Goal: Navigation & Orientation: Find specific page/section

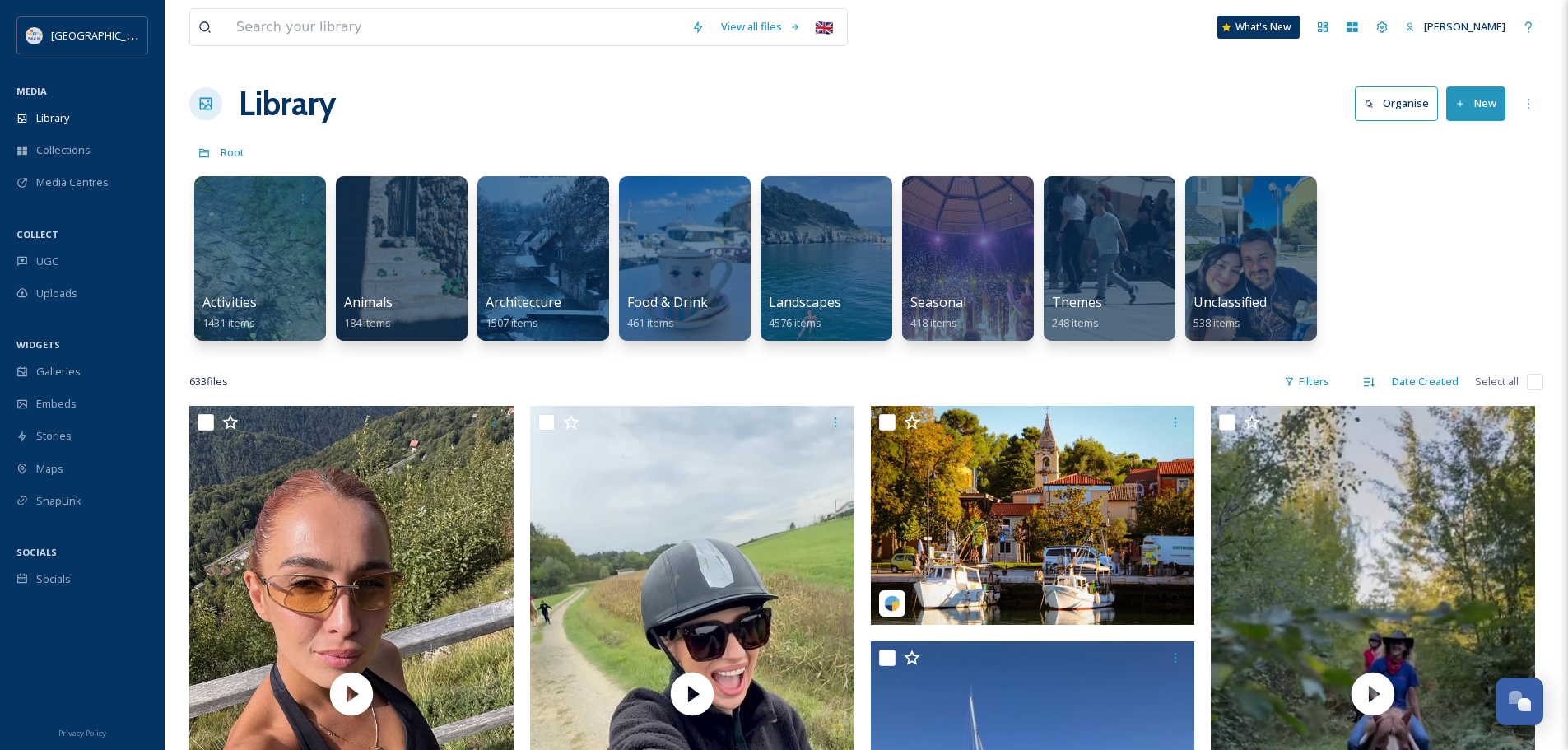
scroll to position [6955, 0]
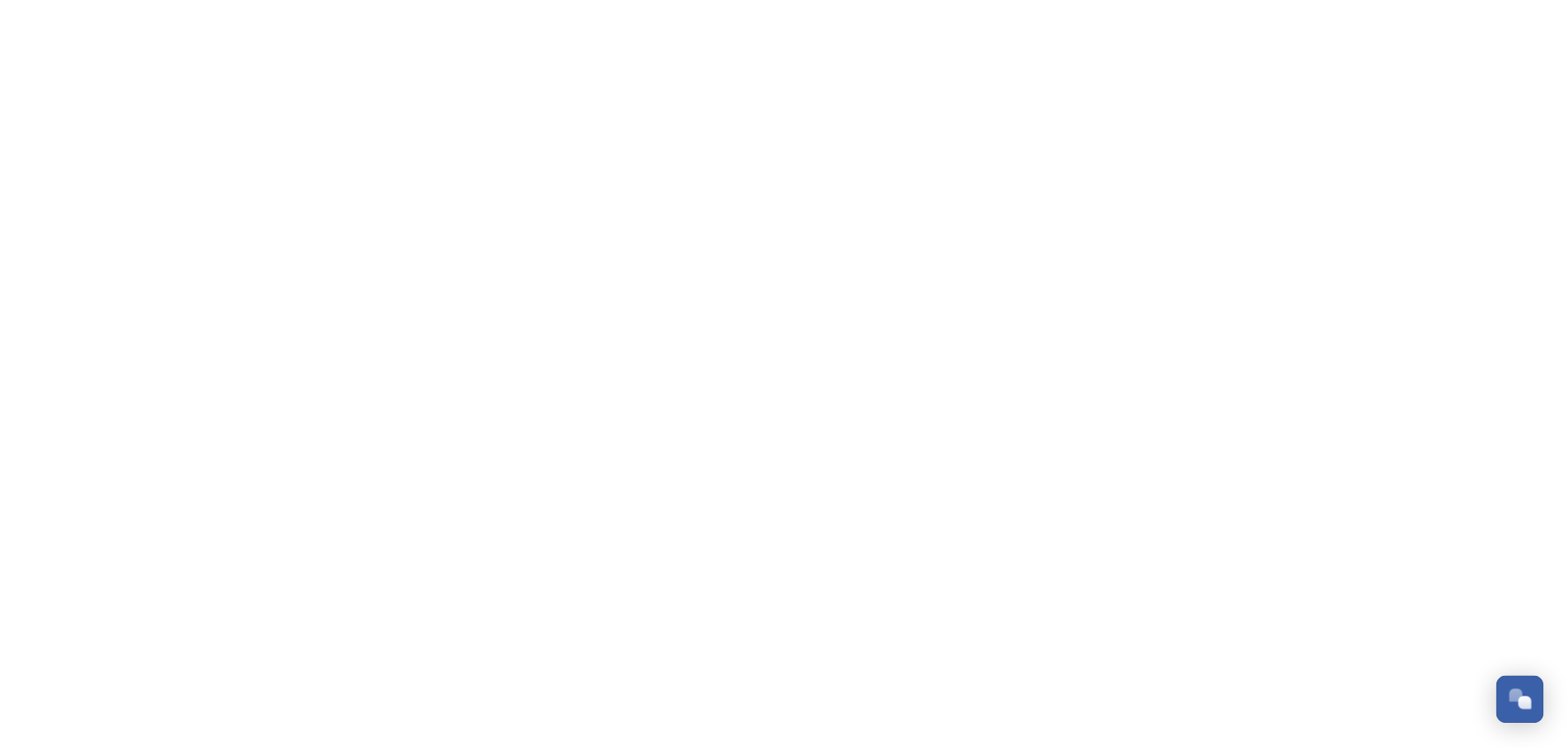
scroll to position [6955, 0]
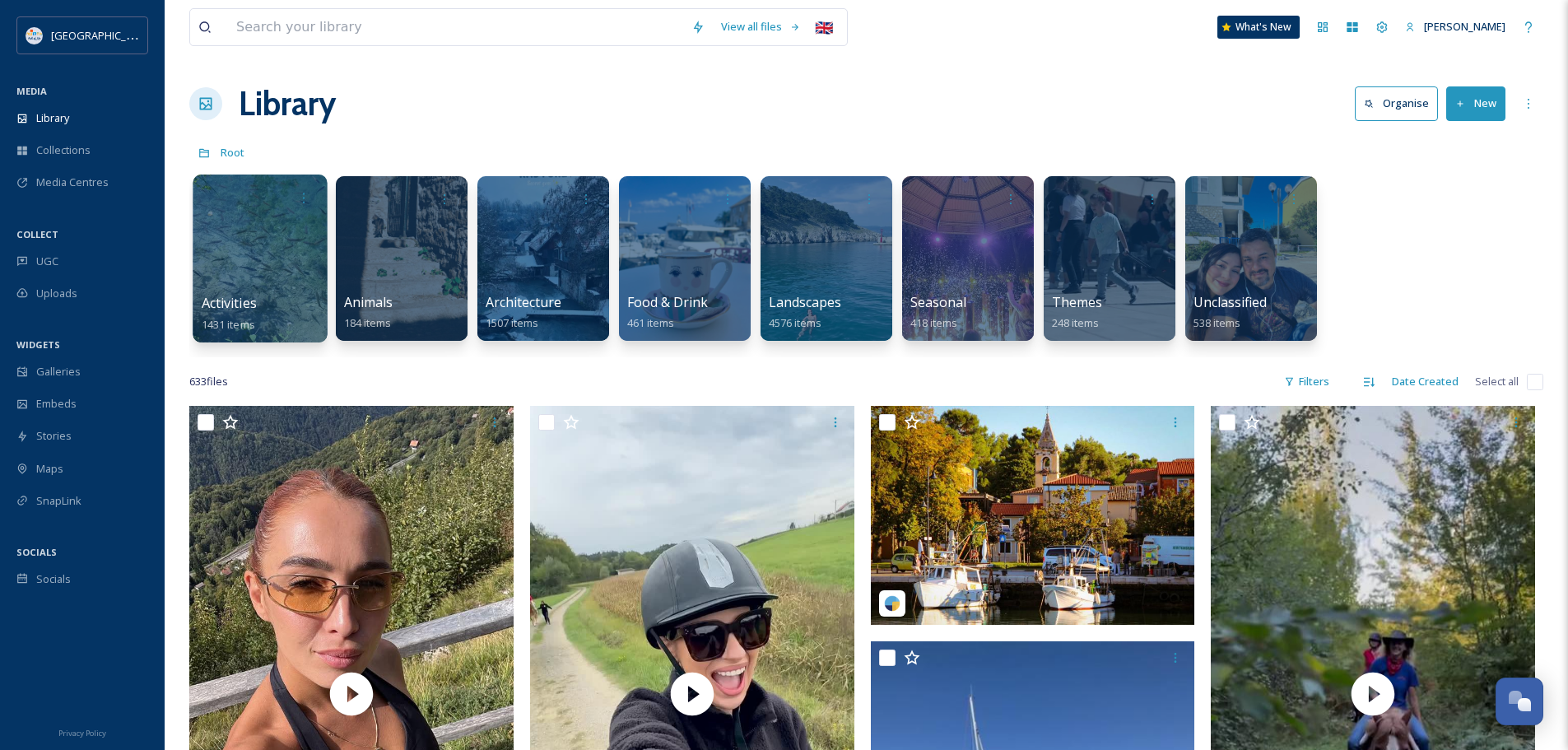
click at [277, 243] on div at bounding box center [259, 258] width 134 height 168
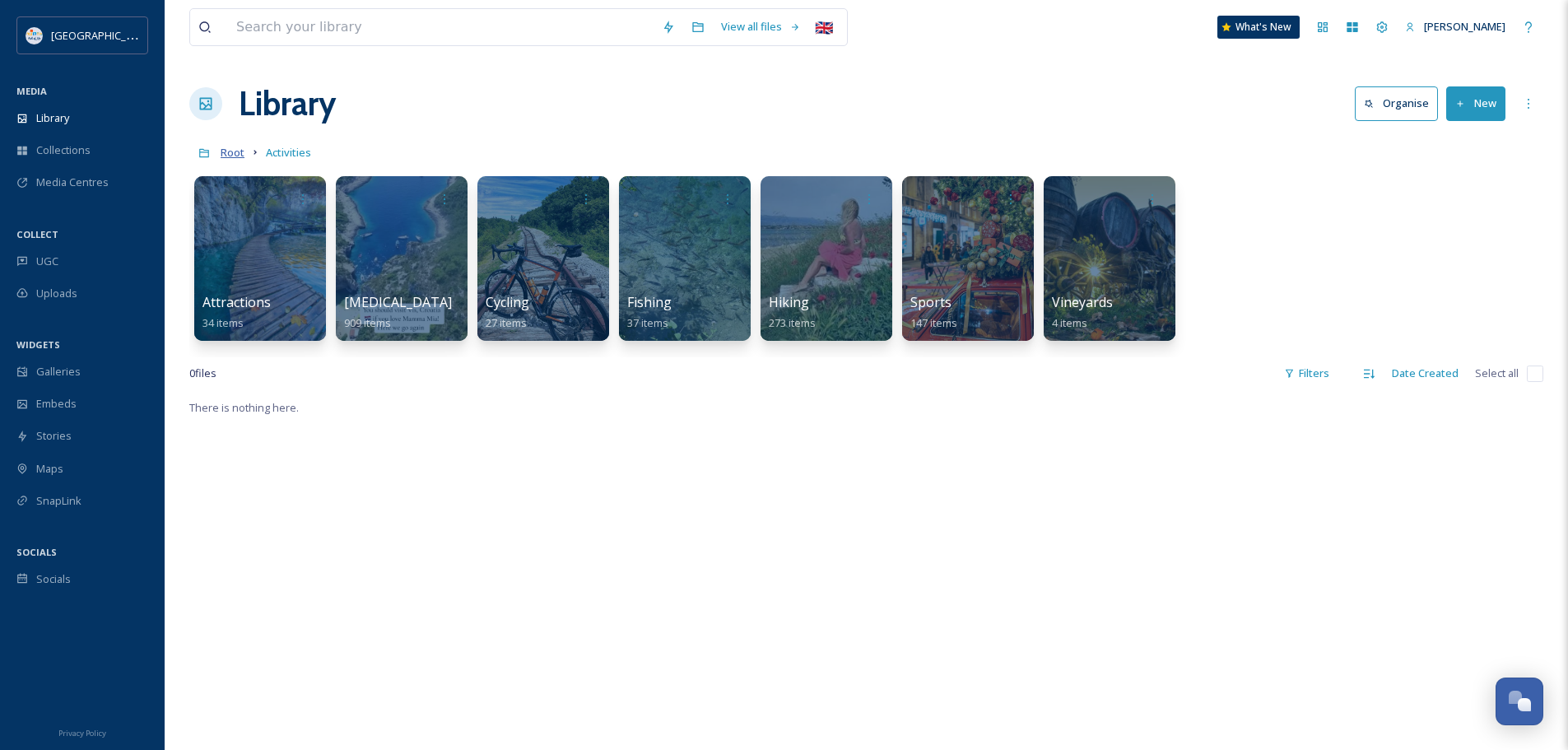
click at [231, 153] on span "Root" at bounding box center [232, 152] width 24 height 15
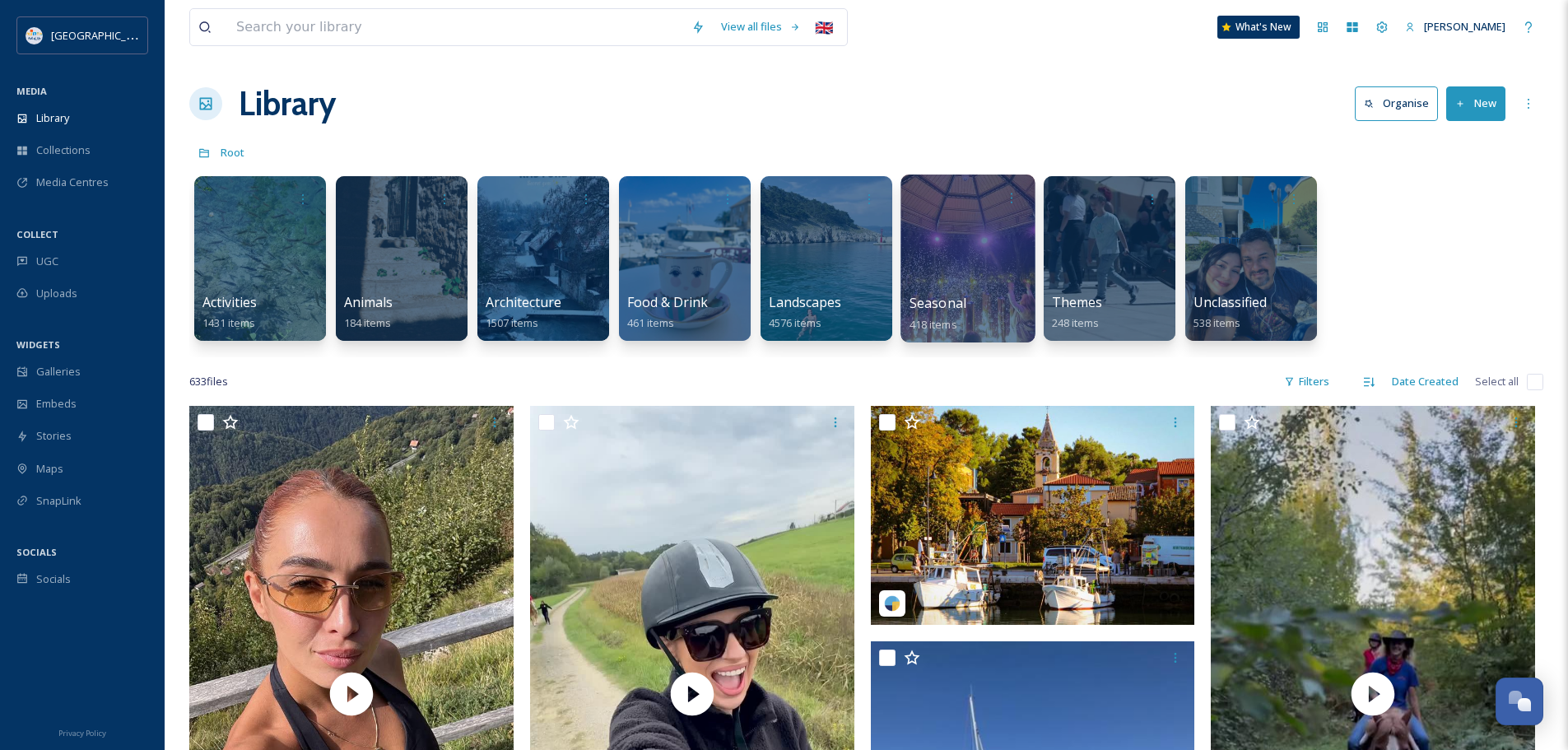
click at [1003, 276] on div at bounding box center [967, 258] width 134 height 168
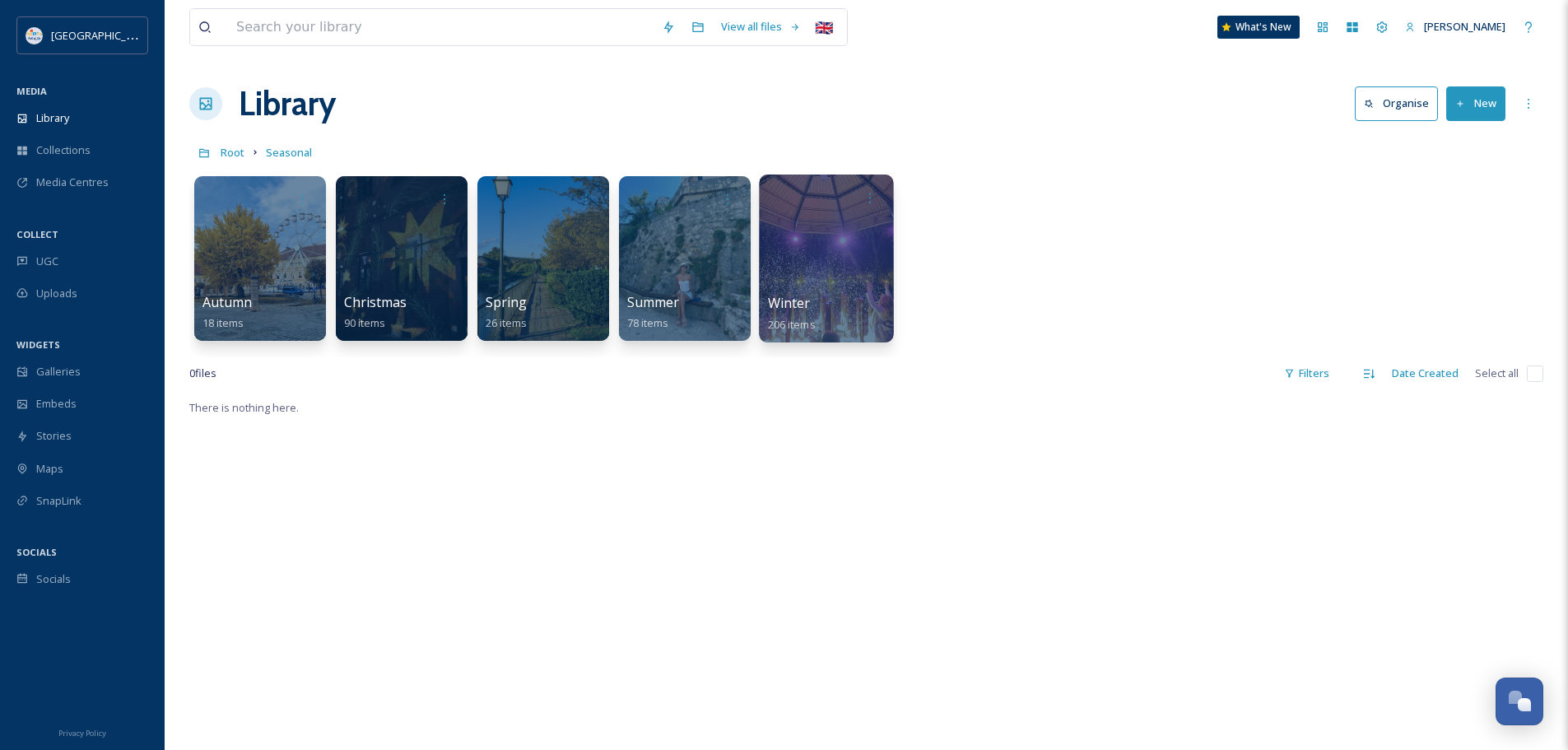
click at [843, 280] on div at bounding box center [825, 258] width 134 height 168
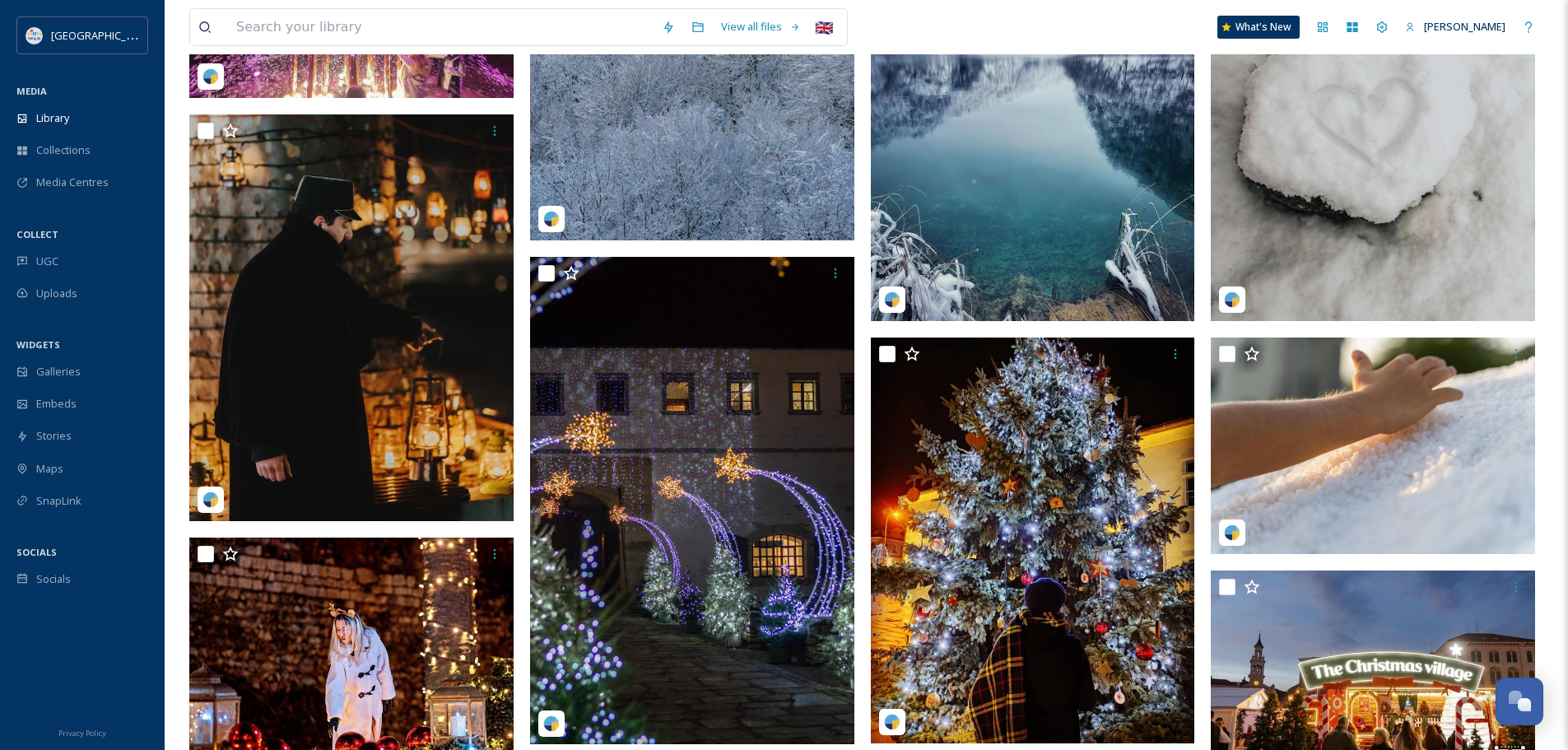
scroll to position [740, 0]
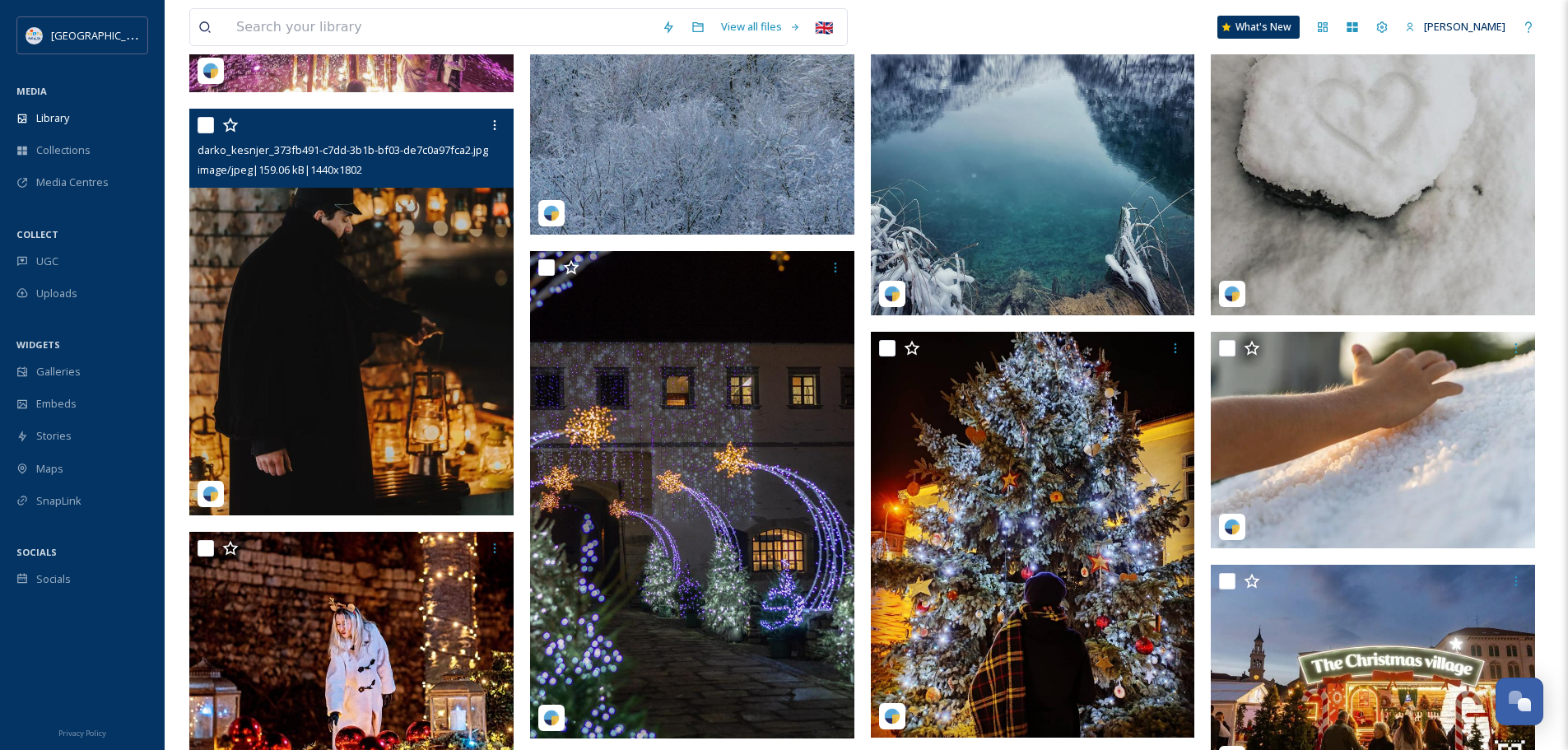
click at [380, 312] on img at bounding box center [351, 311] width 324 height 406
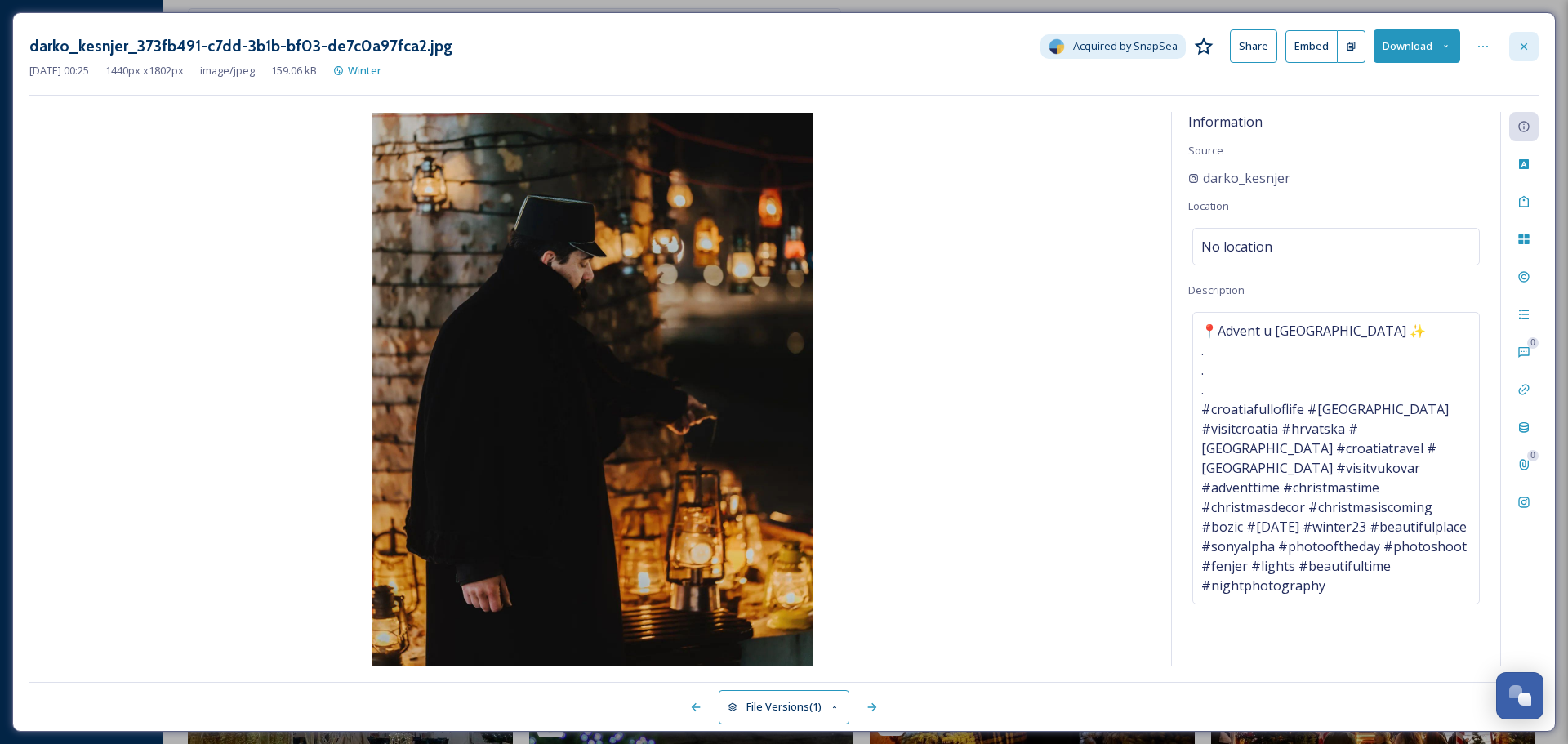
click at [1526, 49] on icon at bounding box center [1524, 46] width 7 height 7
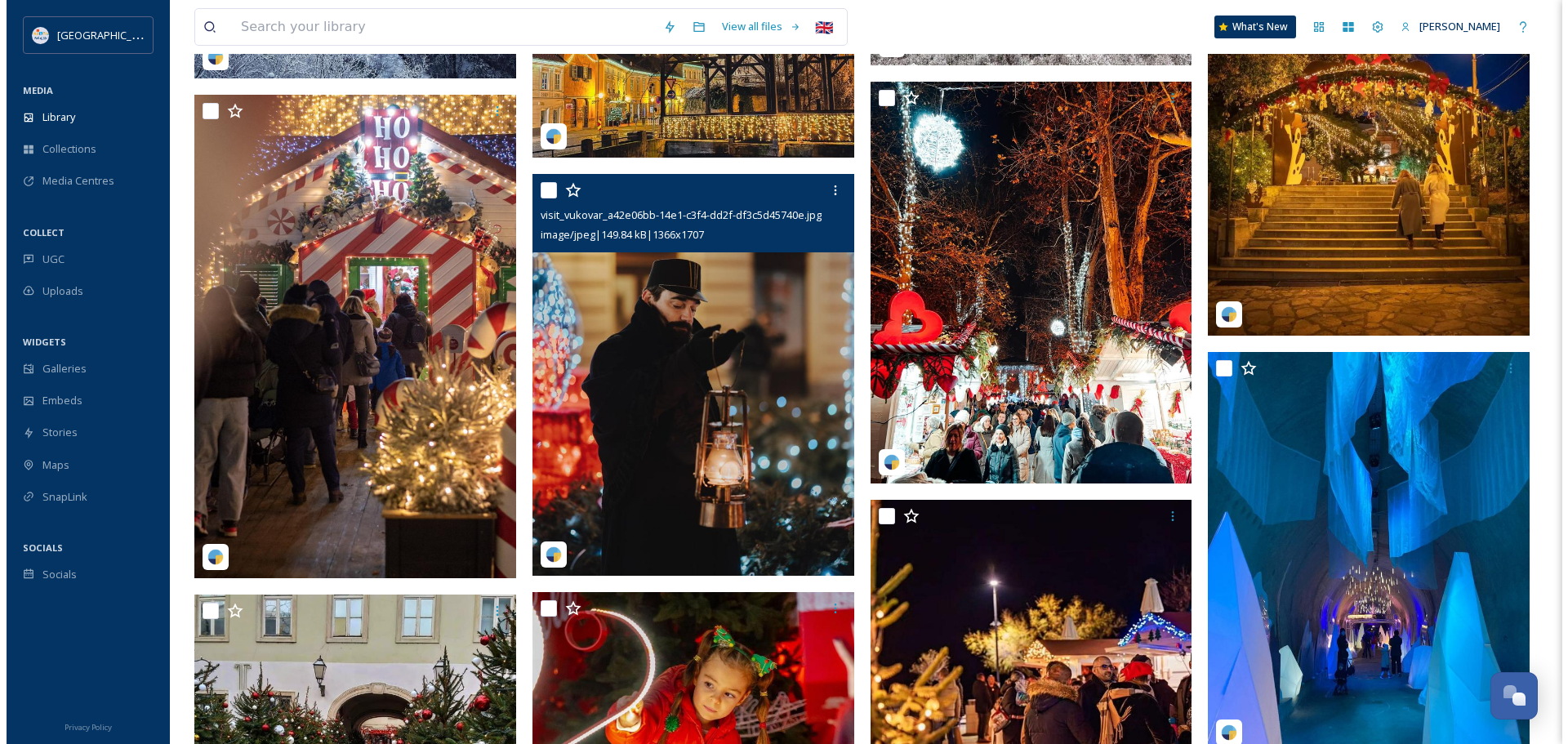
scroll to position [5471, 0]
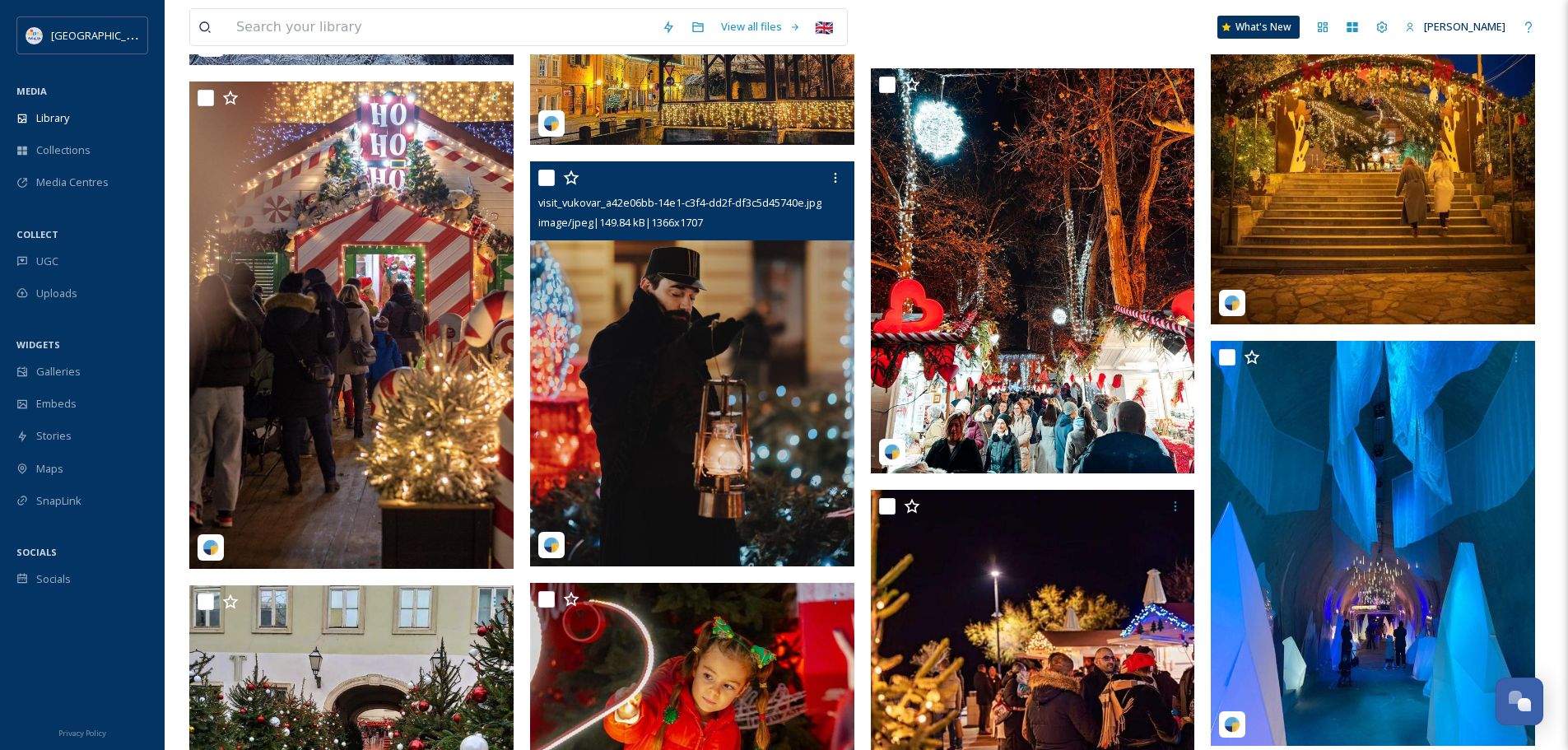
click at [756, 397] on img at bounding box center [692, 364] width 324 height 406
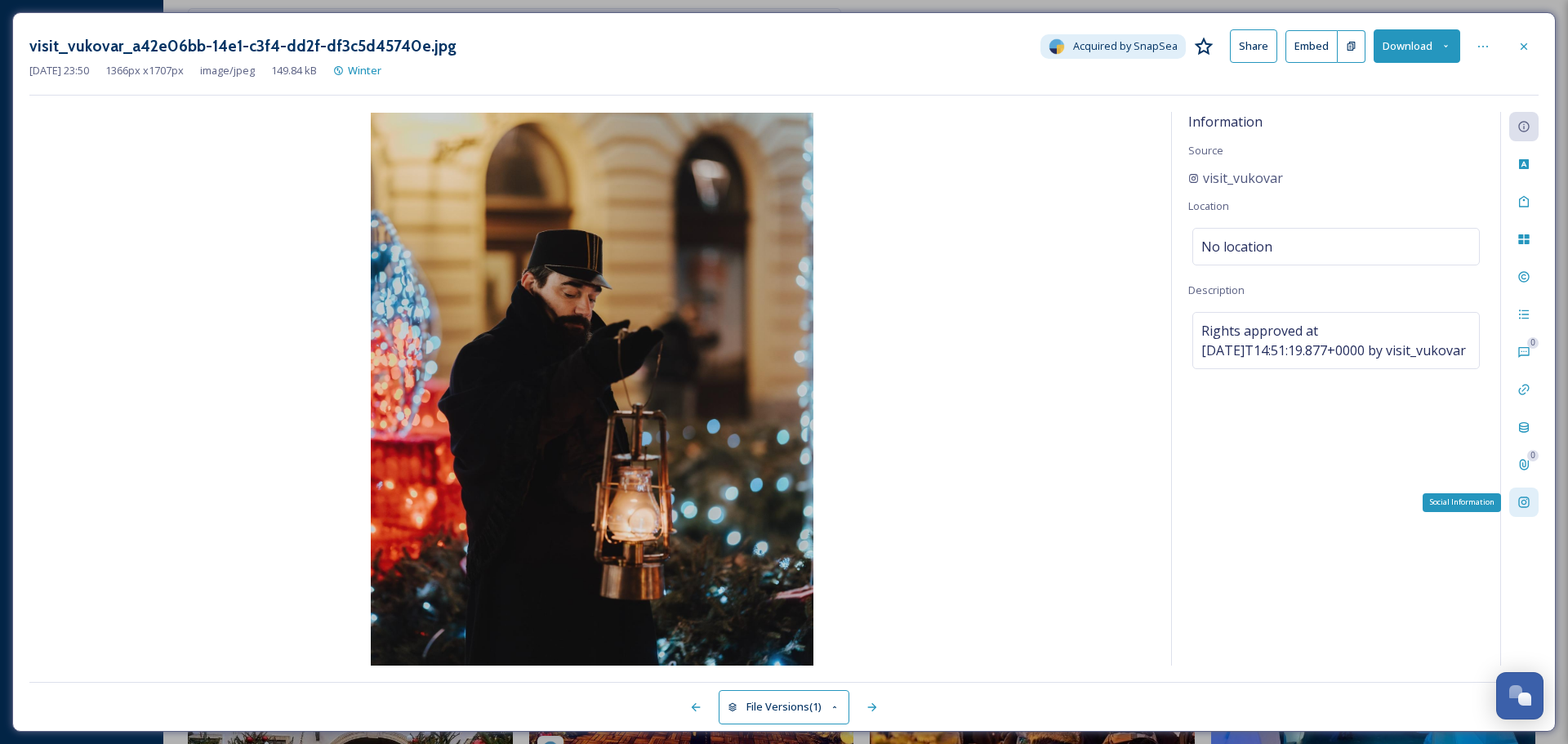
click at [1525, 493] on div "Social Information" at bounding box center [1523, 502] width 29 height 29
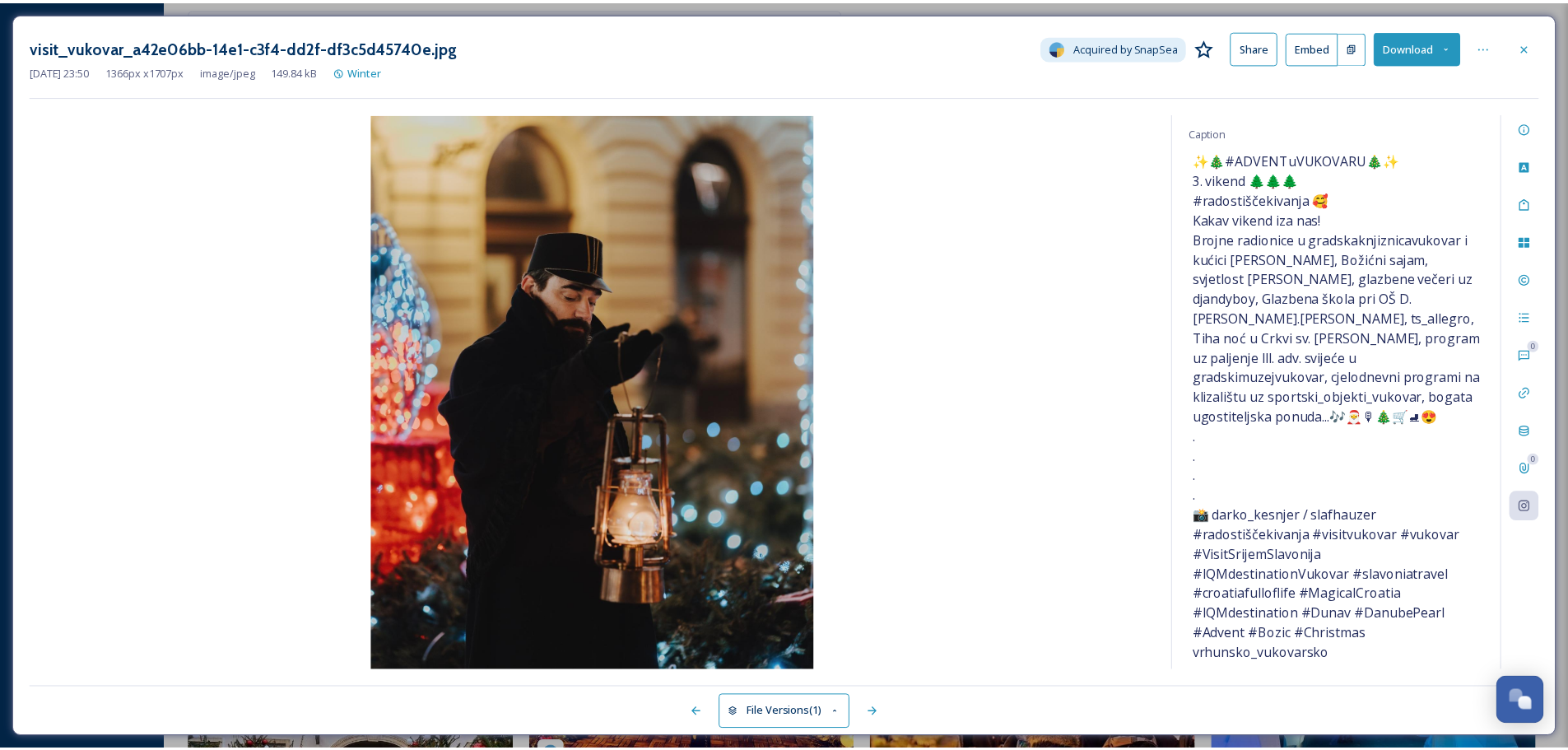
scroll to position [290, 0]
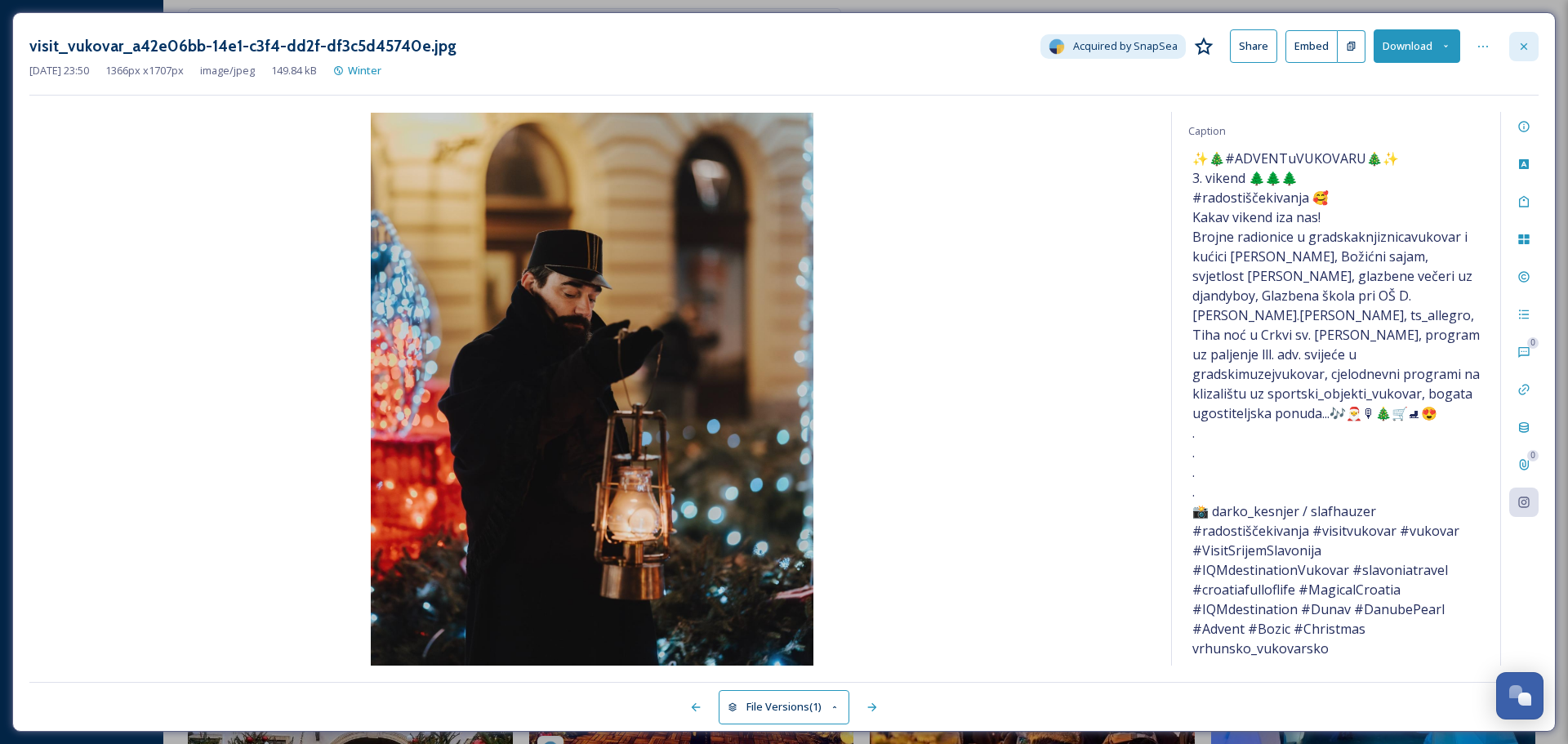
click at [1528, 46] on icon at bounding box center [1523, 46] width 13 height 13
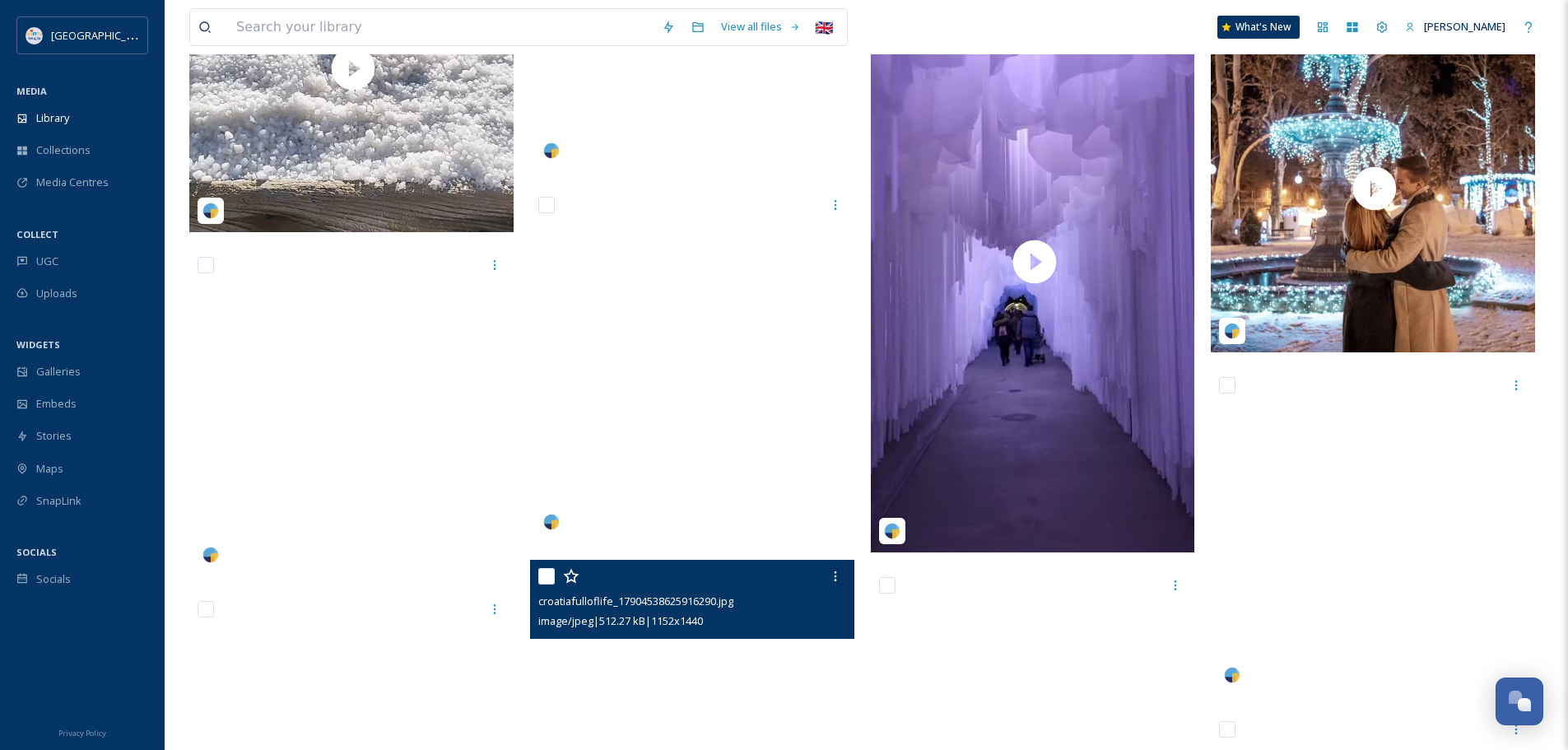
scroll to position [15205, 0]
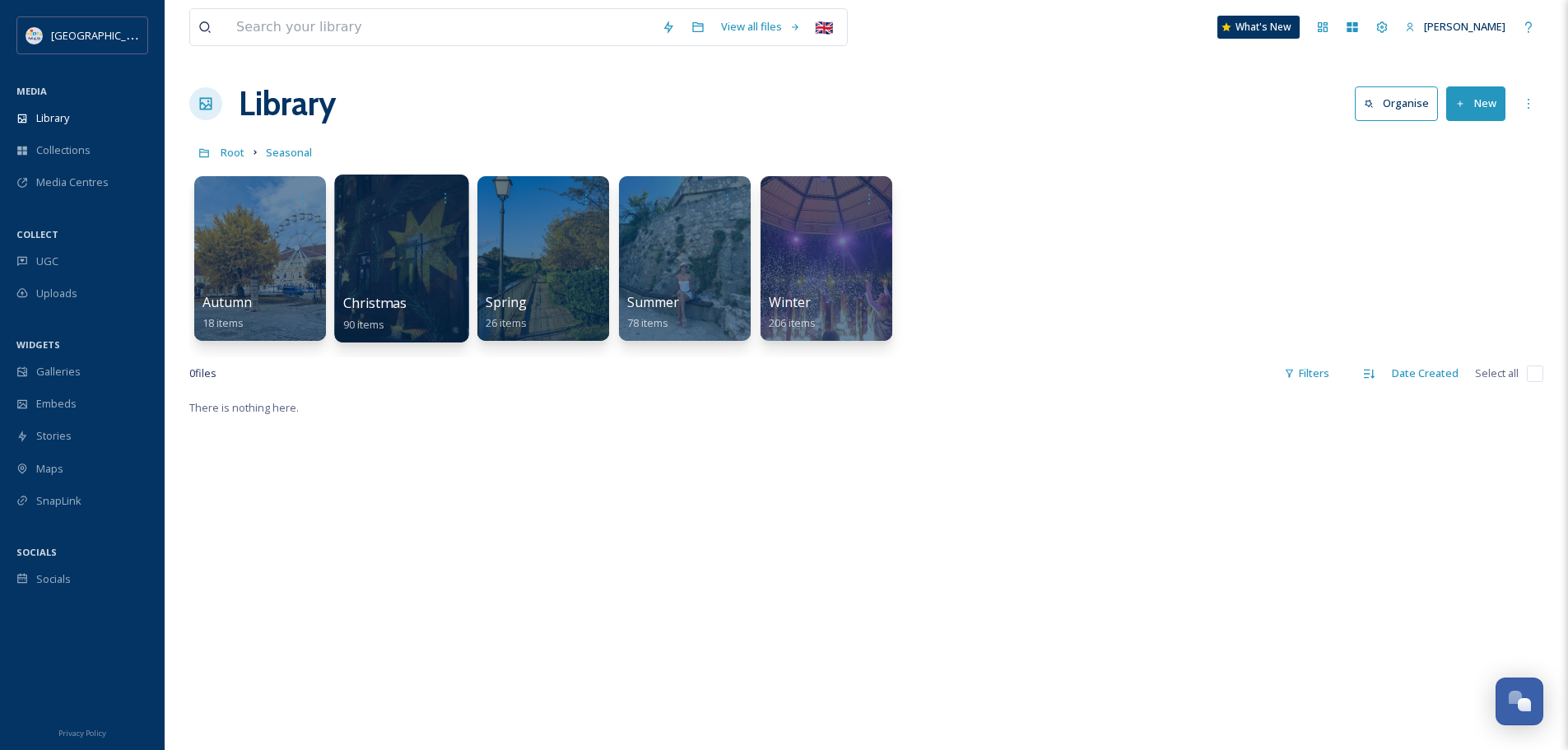
click at [409, 254] on div at bounding box center [400, 258] width 134 height 168
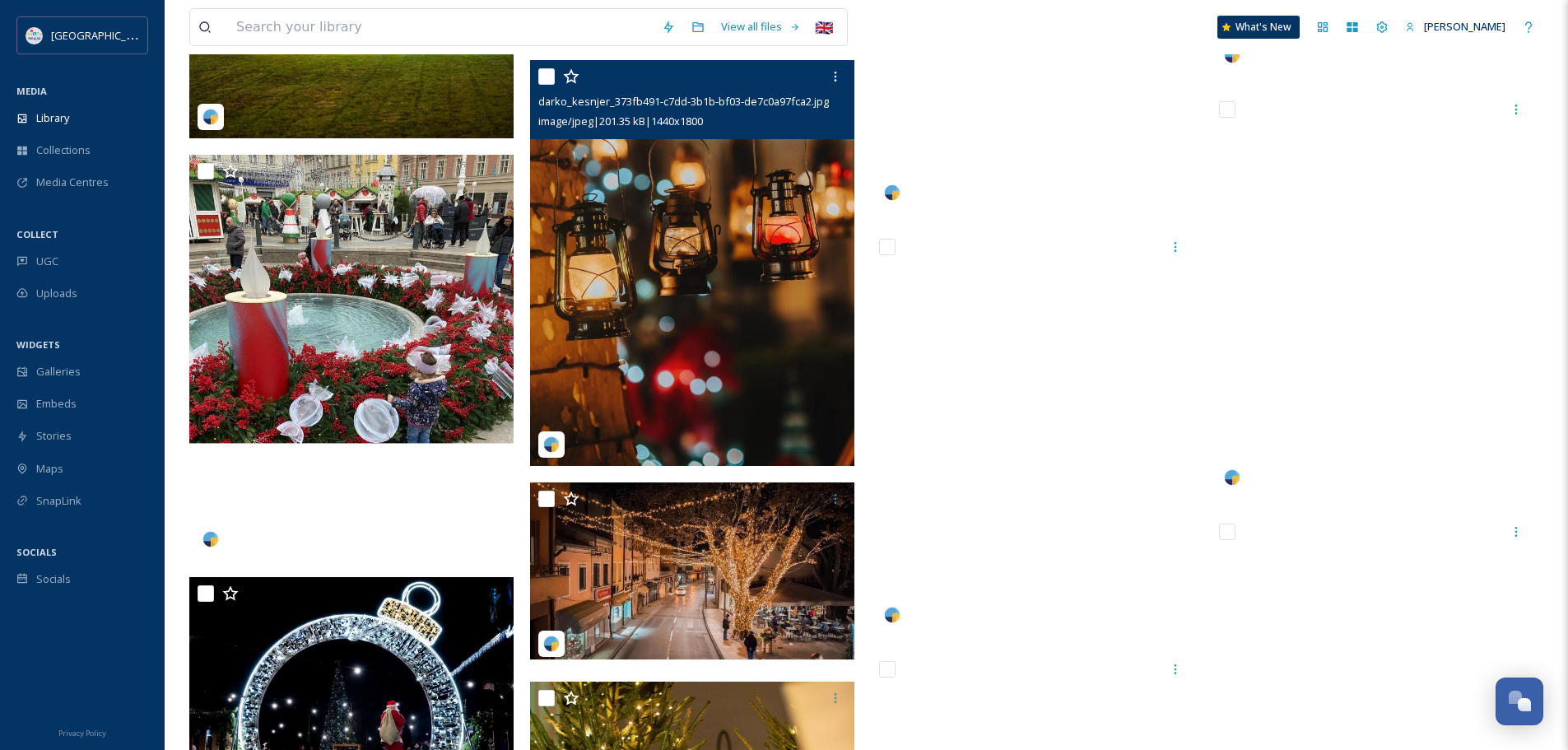
scroll to position [5680, 0]
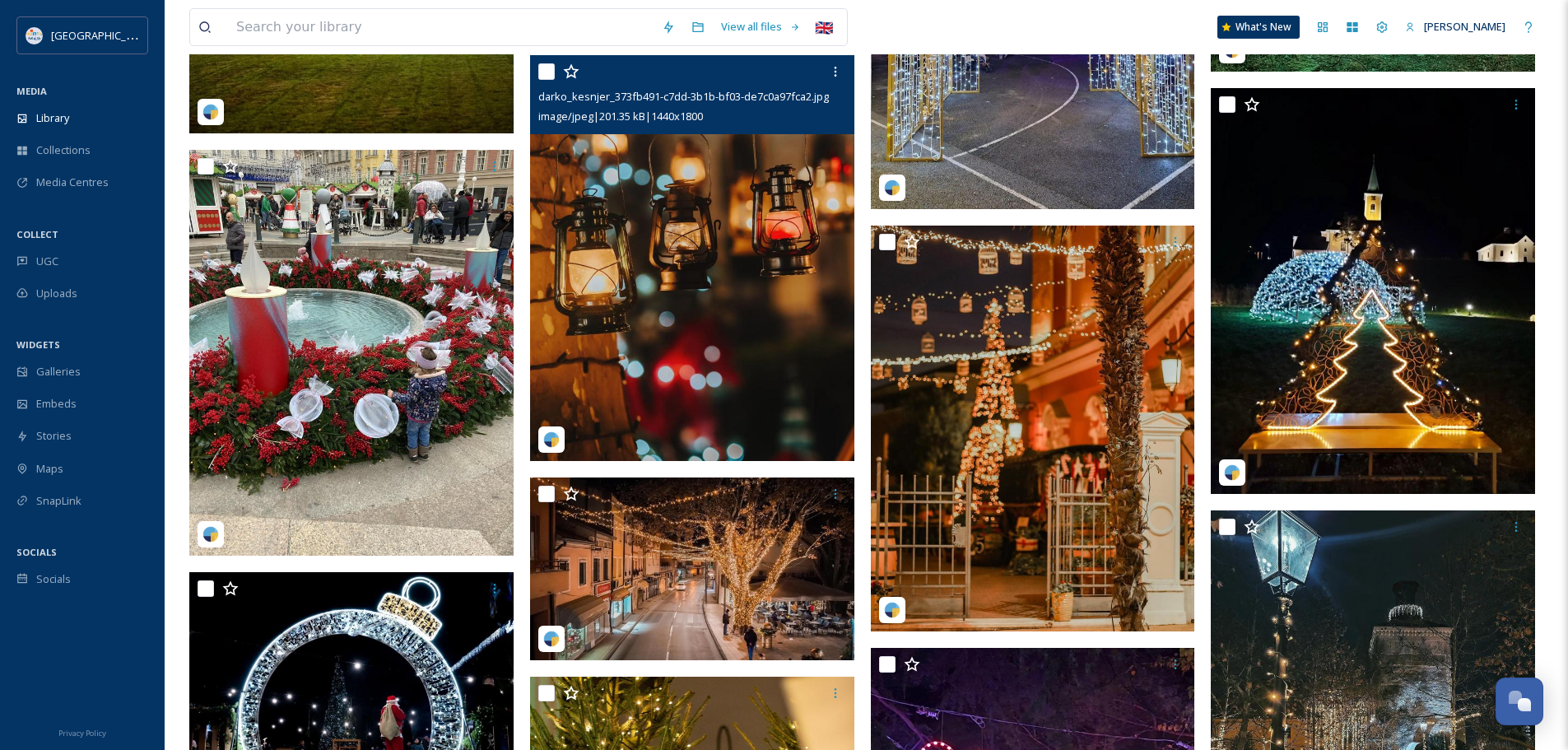
click at [612, 292] on img at bounding box center [692, 258] width 324 height 406
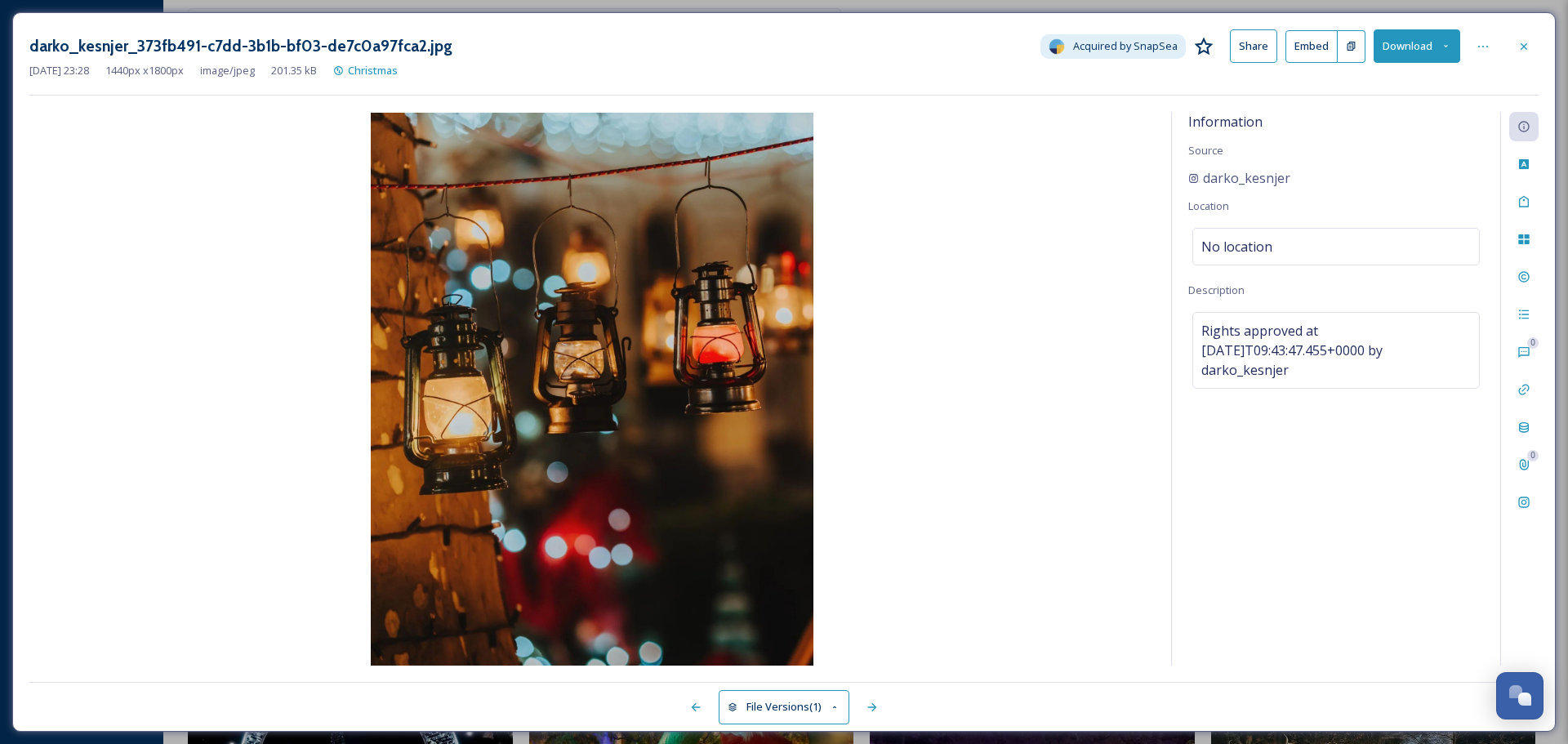
click at [1526, 523] on div "0 0" at bounding box center [1519, 389] width 39 height 554
click at [1525, 509] on div "Social Information" at bounding box center [1523, 502] width 29 height 29
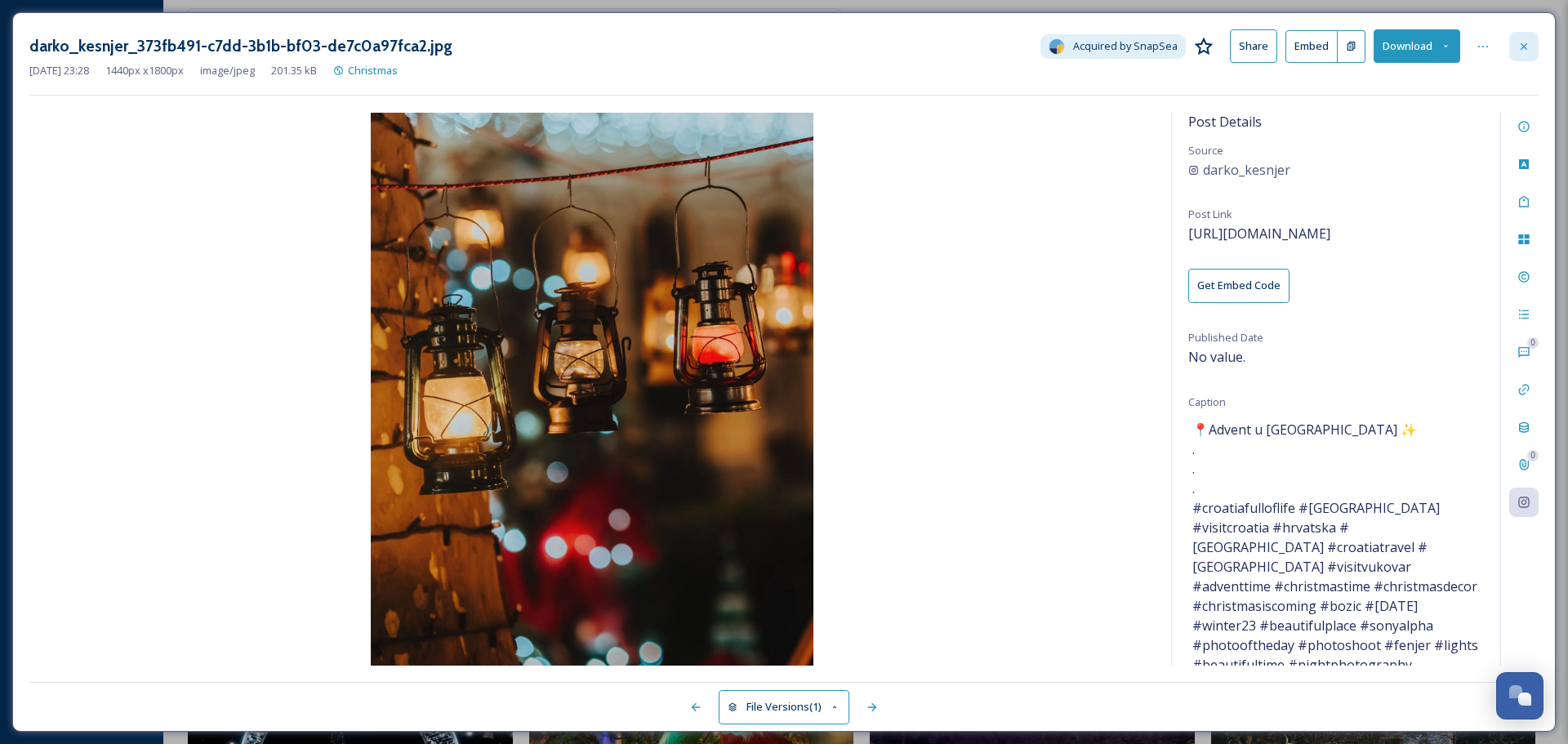
click at [1521, 42] on icon at bounding box center [1523, 46] width 13 height 13
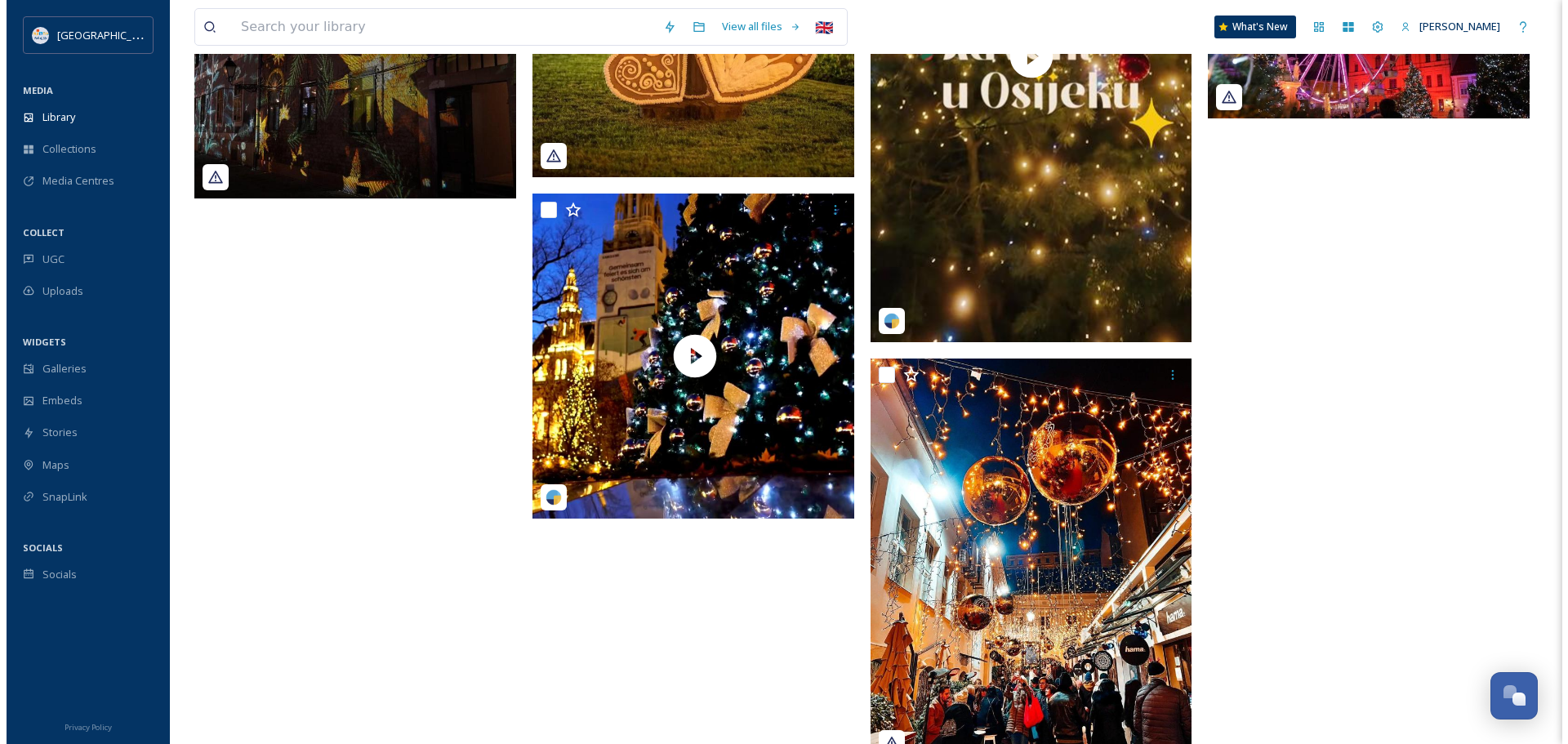
scroll to position [8084, 0]
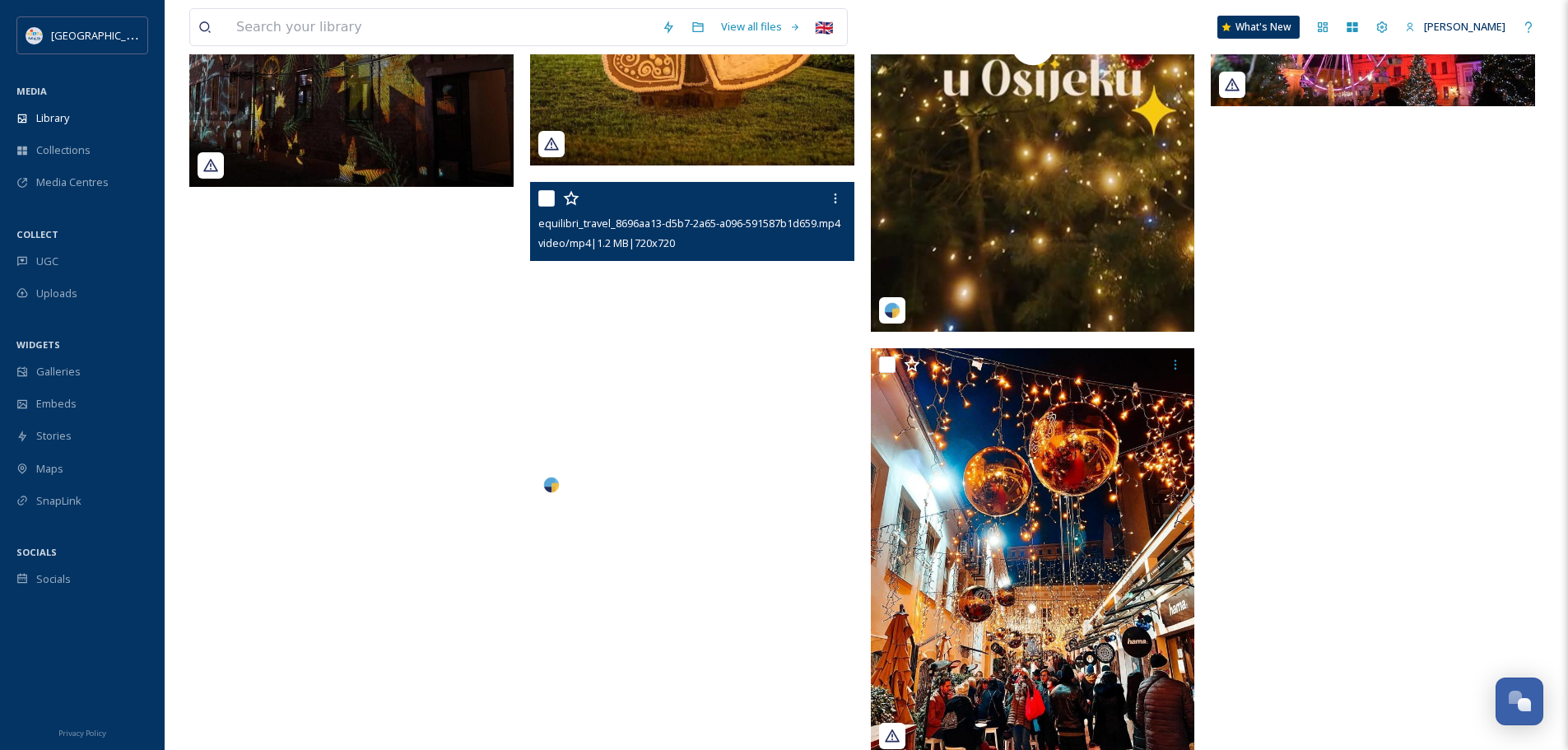
click at [703, 377] on video "equilibri_travel_8696aa13-d5b7-2a65-a096-591587b1d659.mp4" at bounding box center [692, 344] width 324 height 324
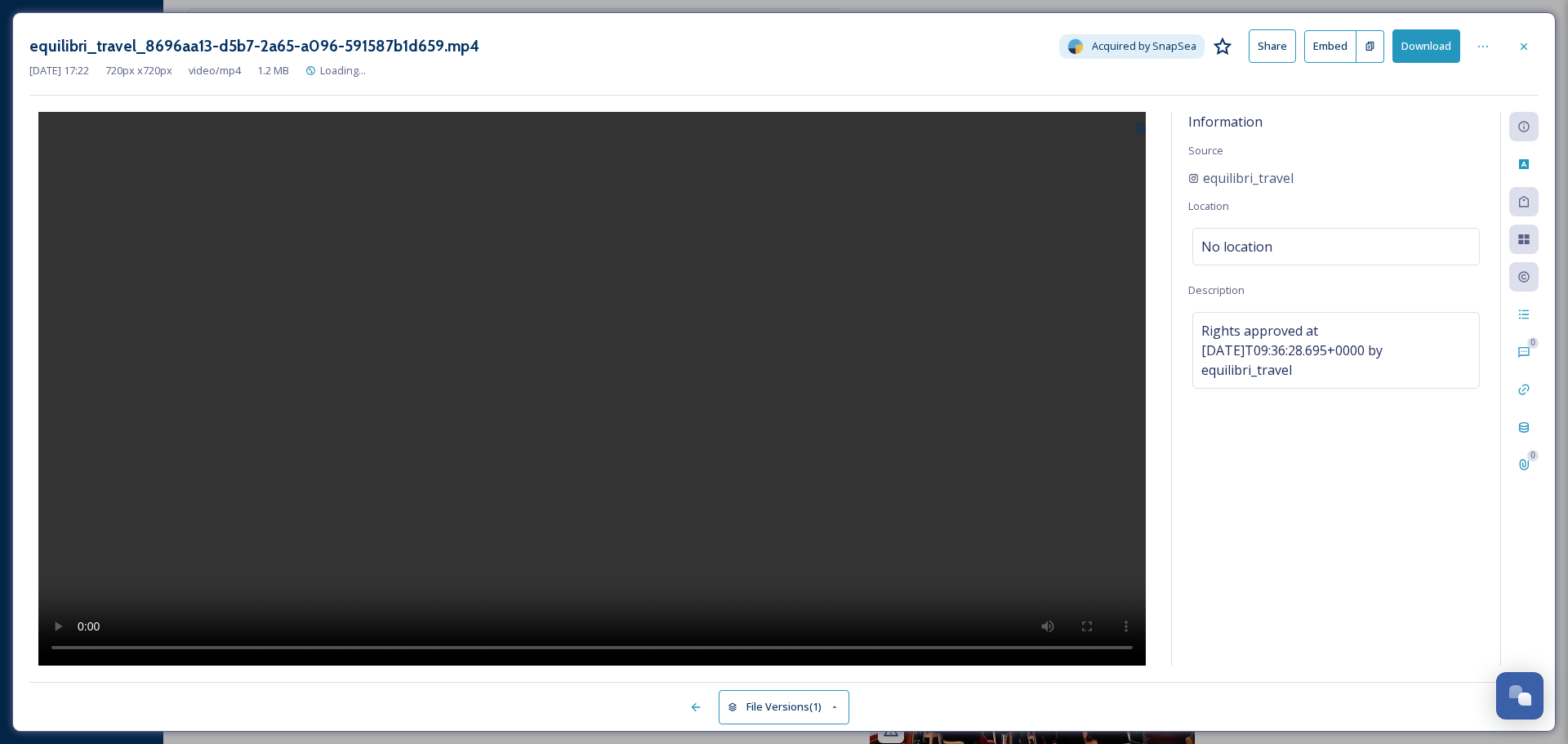
click at [568, 391] on video at bounding box center [592, 389] width 1107 height 554
click at [1534, 496] on div "Social Information" at bounding box center [1523, 502] width 29 height 29
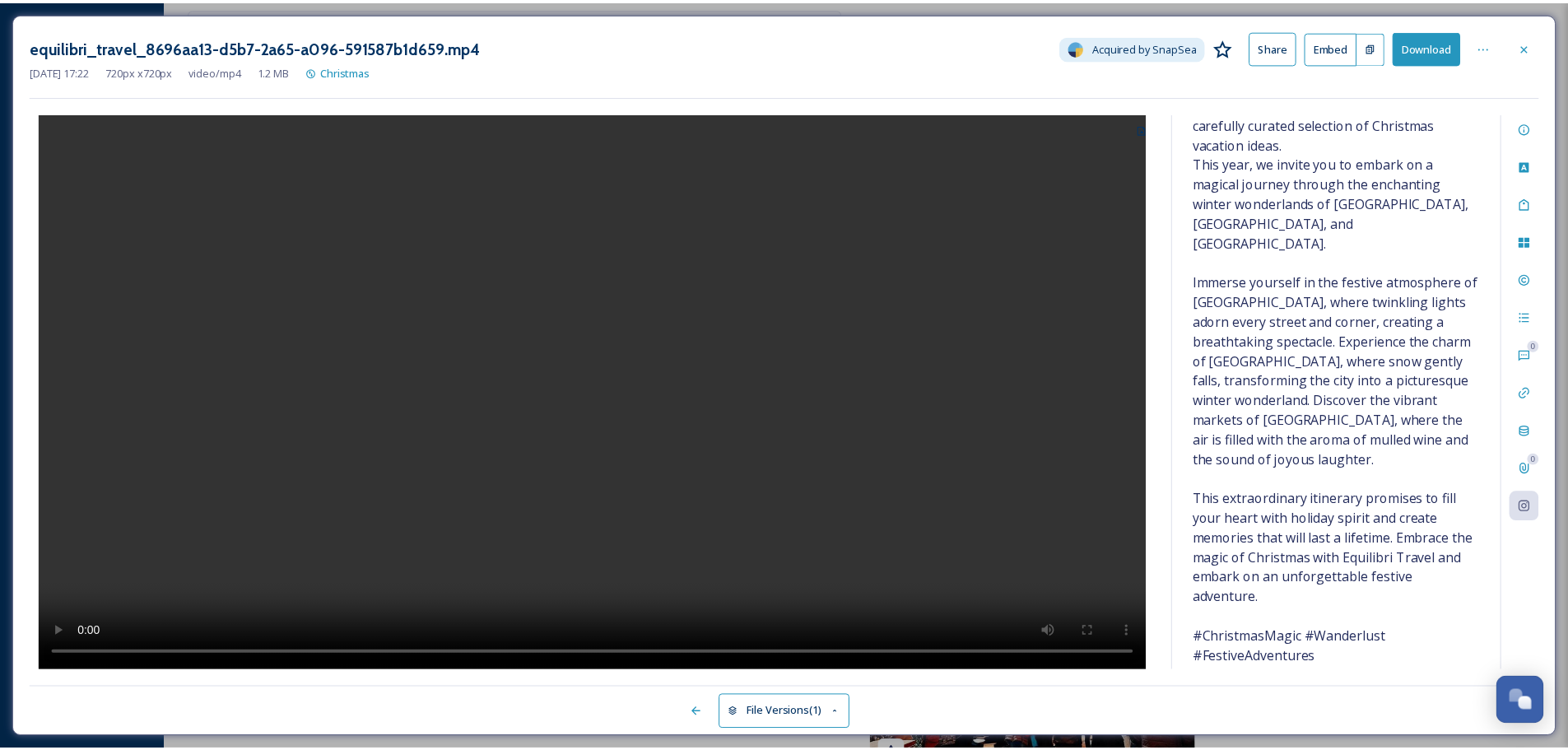
scroll to position [349, 0]
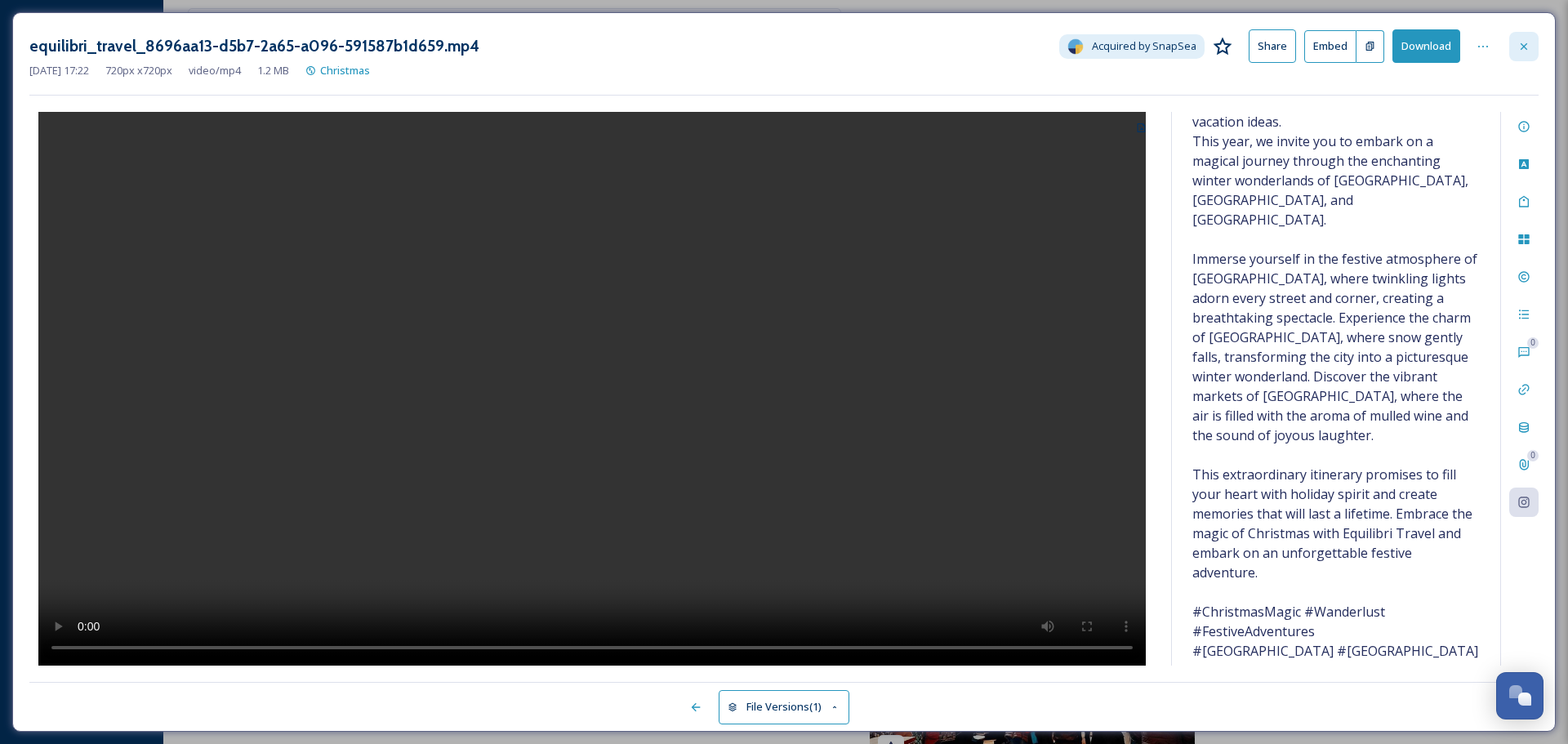
click at [1524, 52] on icon at bounding box center [1523, 46] width 13 height 13
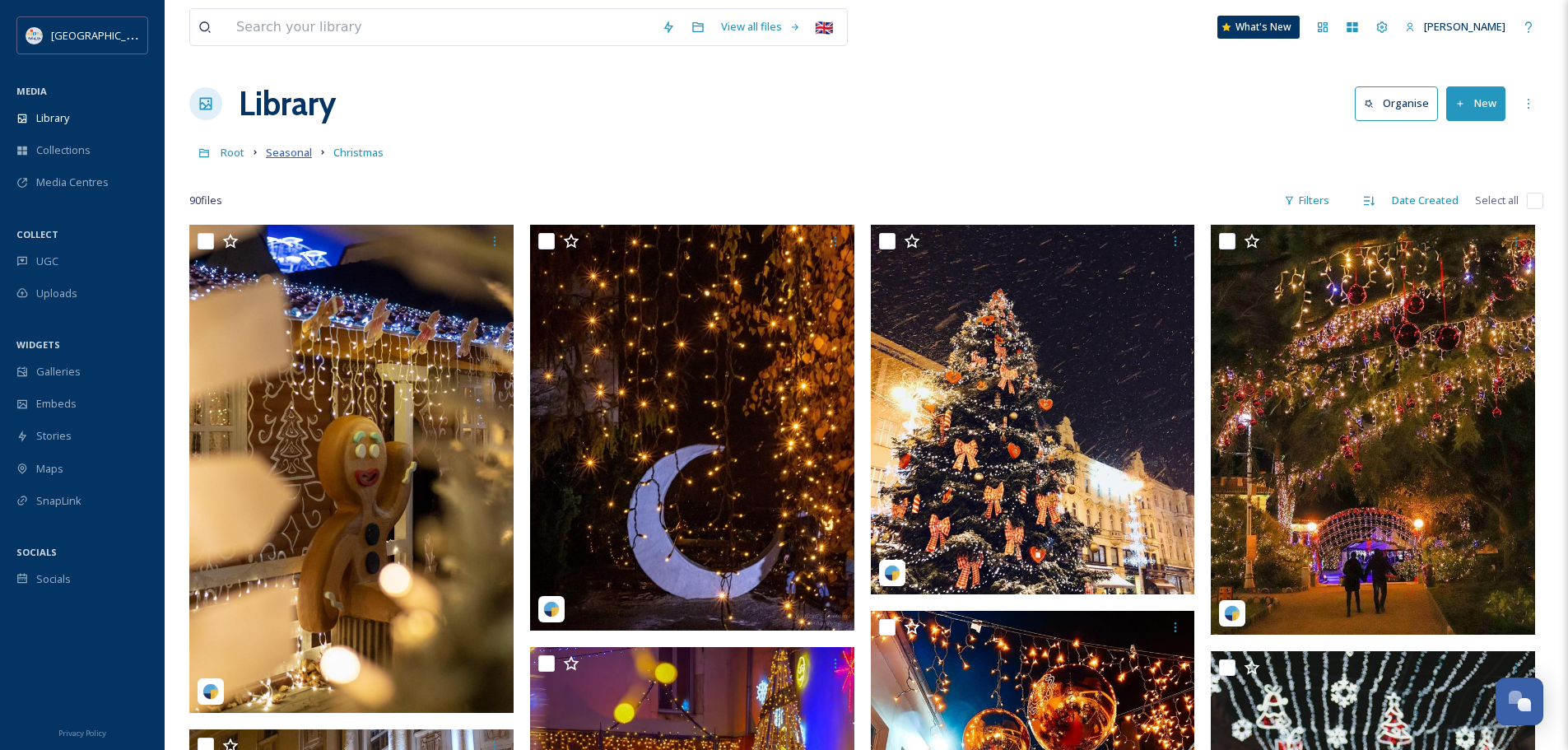
click at [270, 154] on span "Seasonal" at bounding box center [289, 152] width 46 height 15
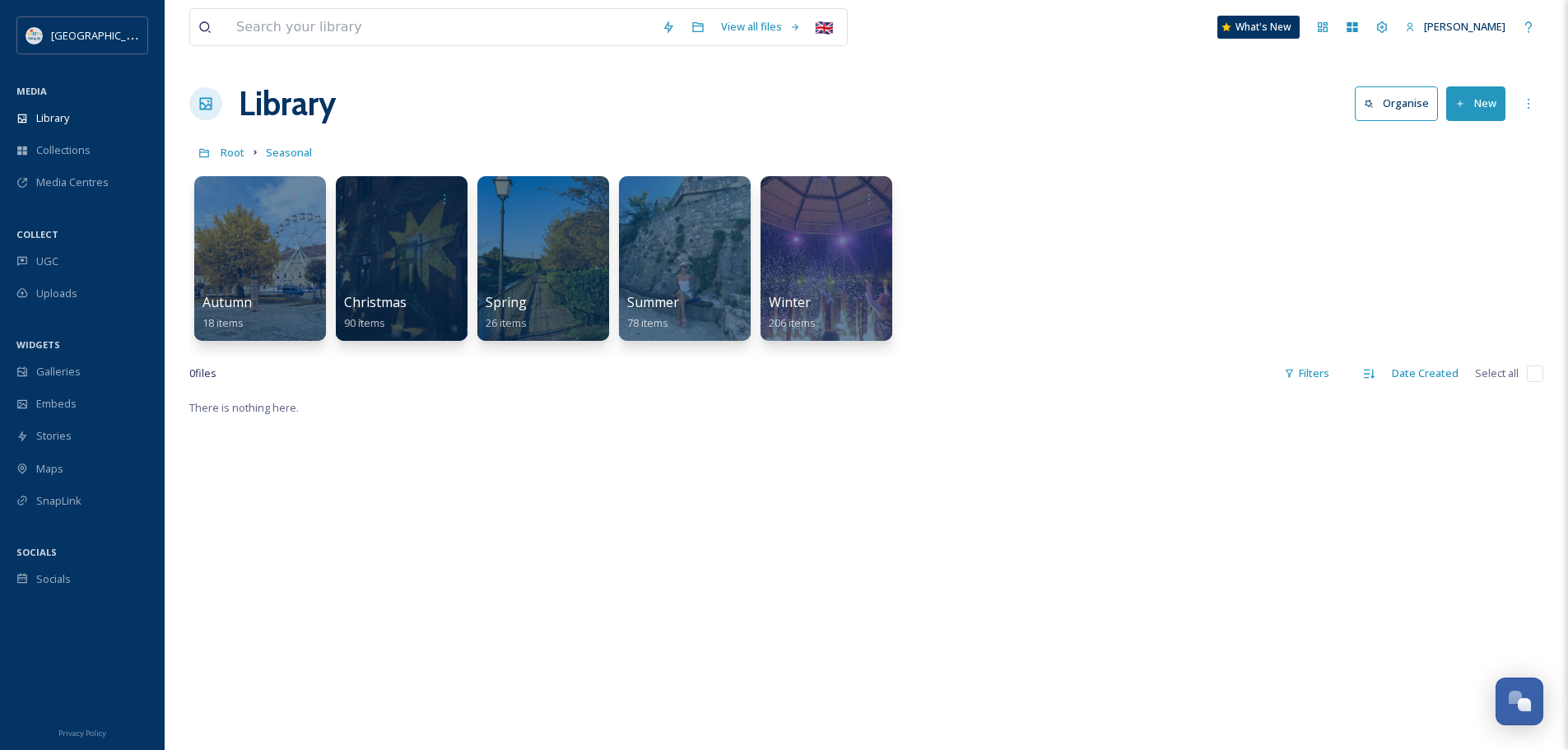
click at [715, 107] on div "Library Organise New" at bounding box center [866, 103] width 1354 height 49
click at [55, 269] on div "UGC" at bounding box center [82, 261] width 165 height 32
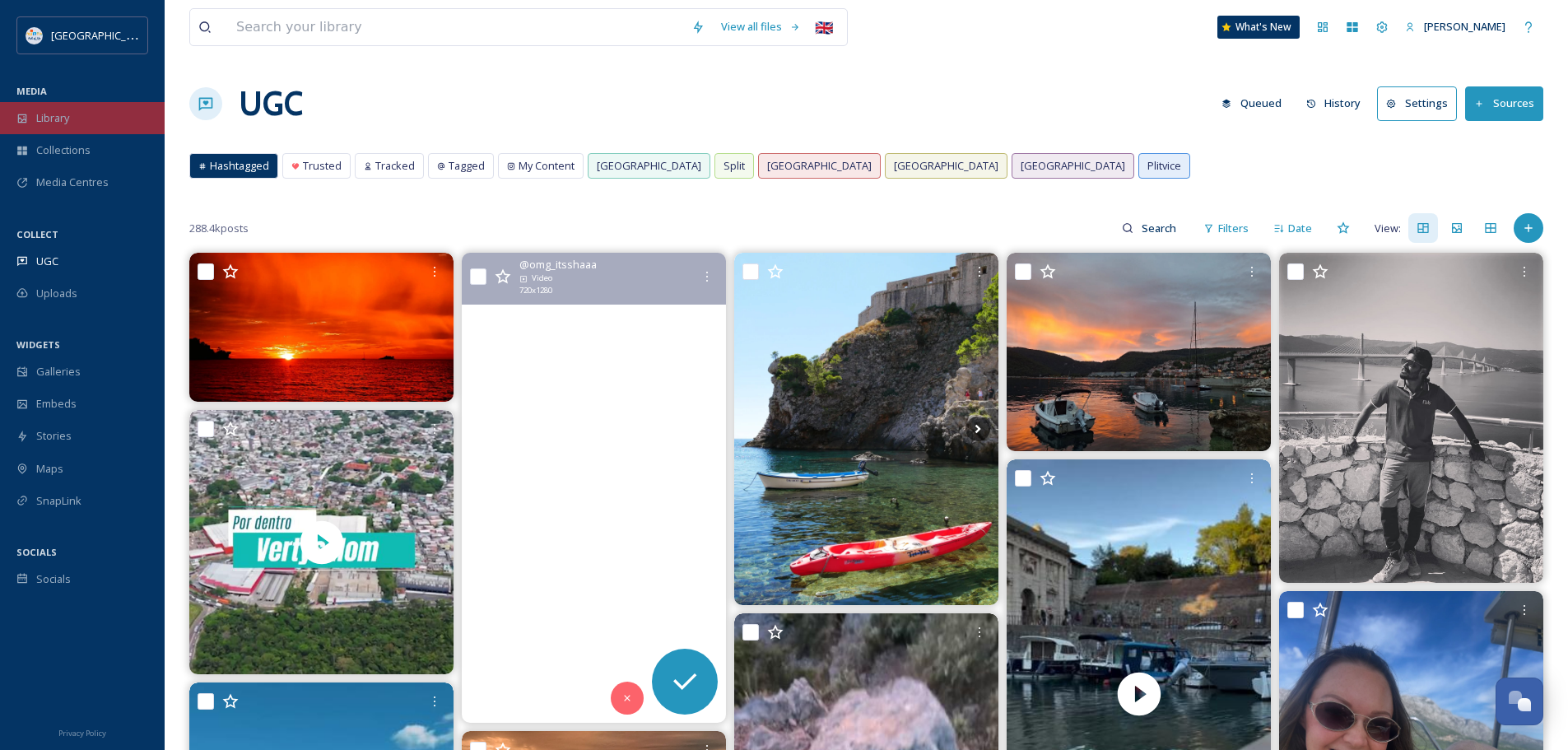
click at [72, 125] on div "Library" at bounding box center [82, 118] width 165 height 32
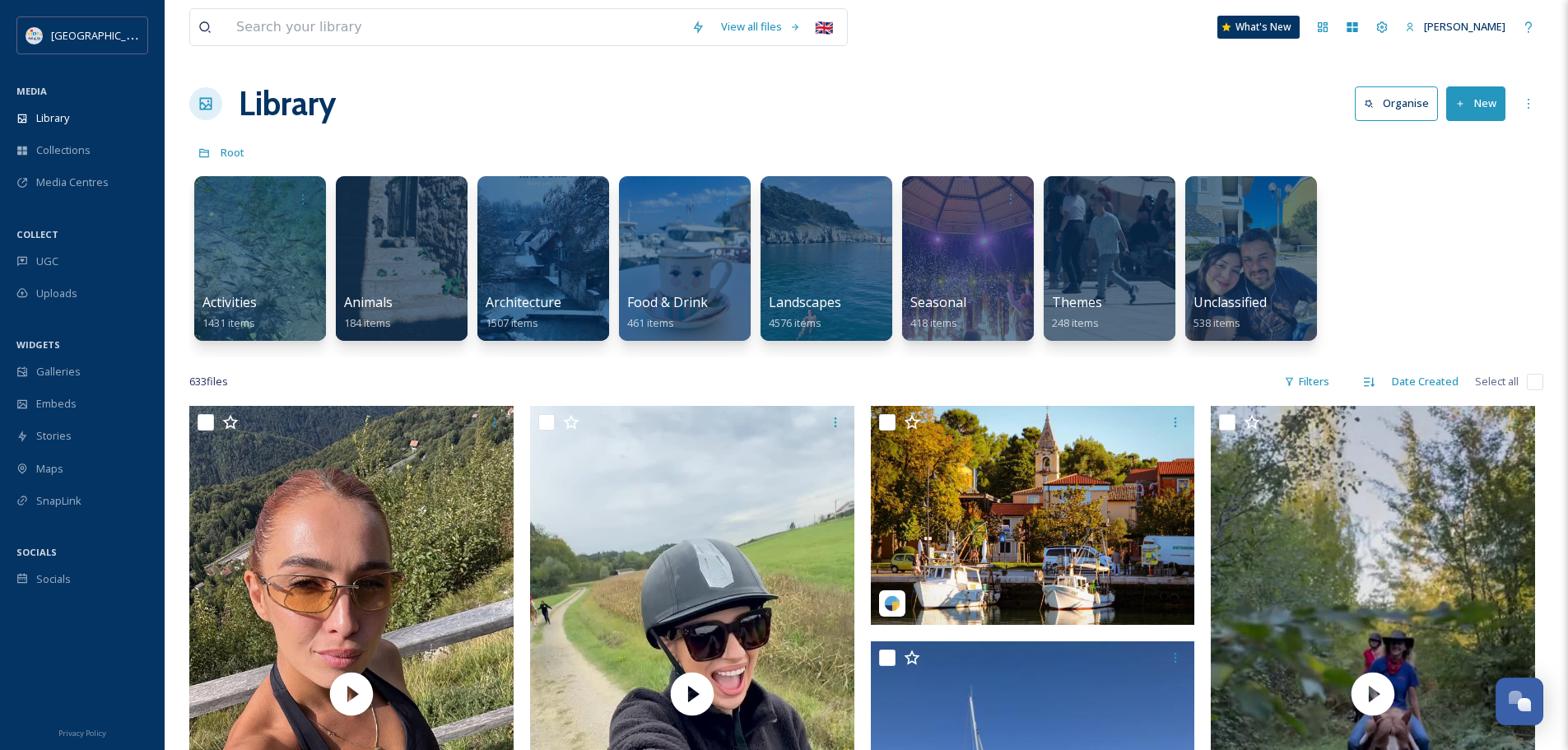
click at [618, 108] on div "Library Organise New" at bounding box center [866, 103] width 1354 height 49
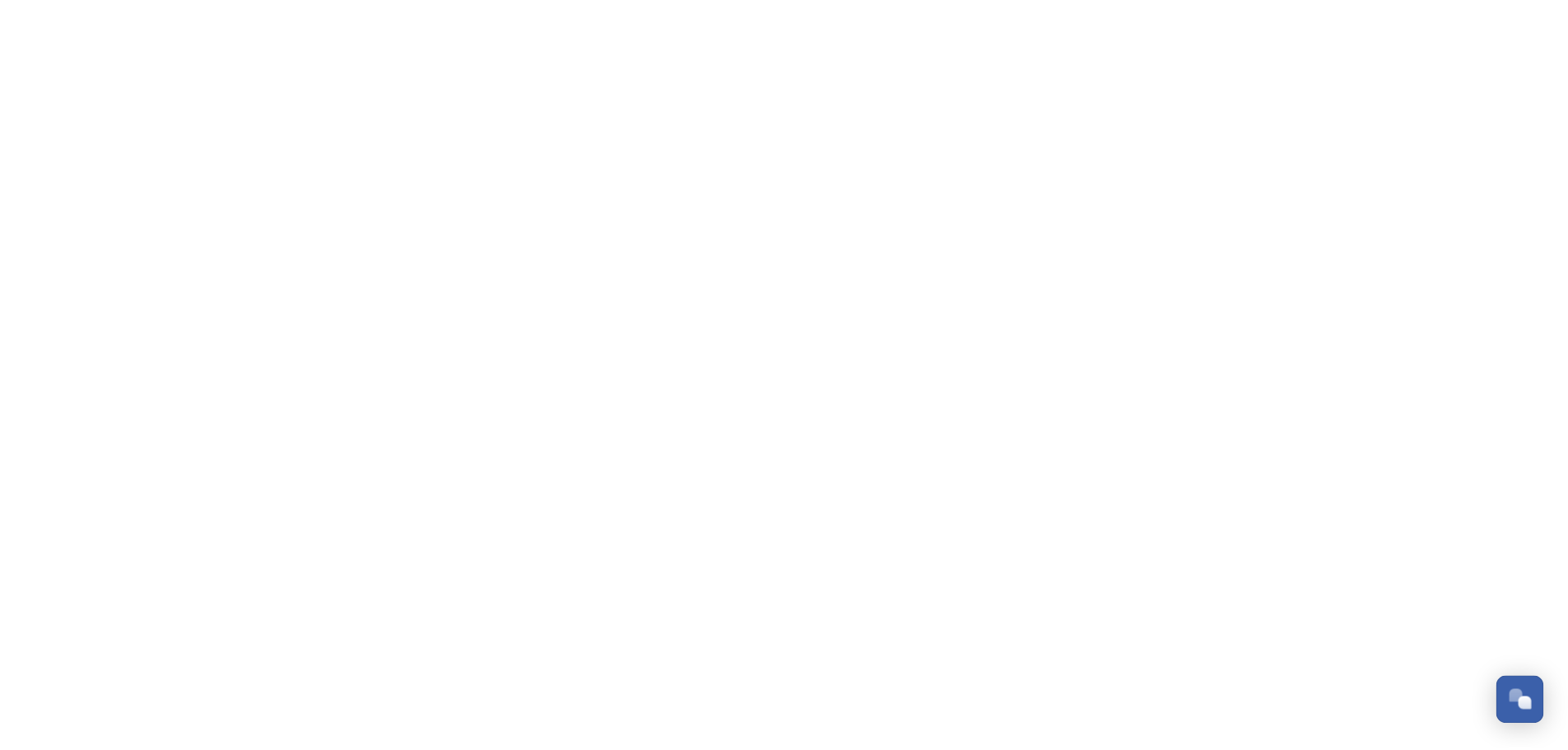
scroll to position [6955, 0]
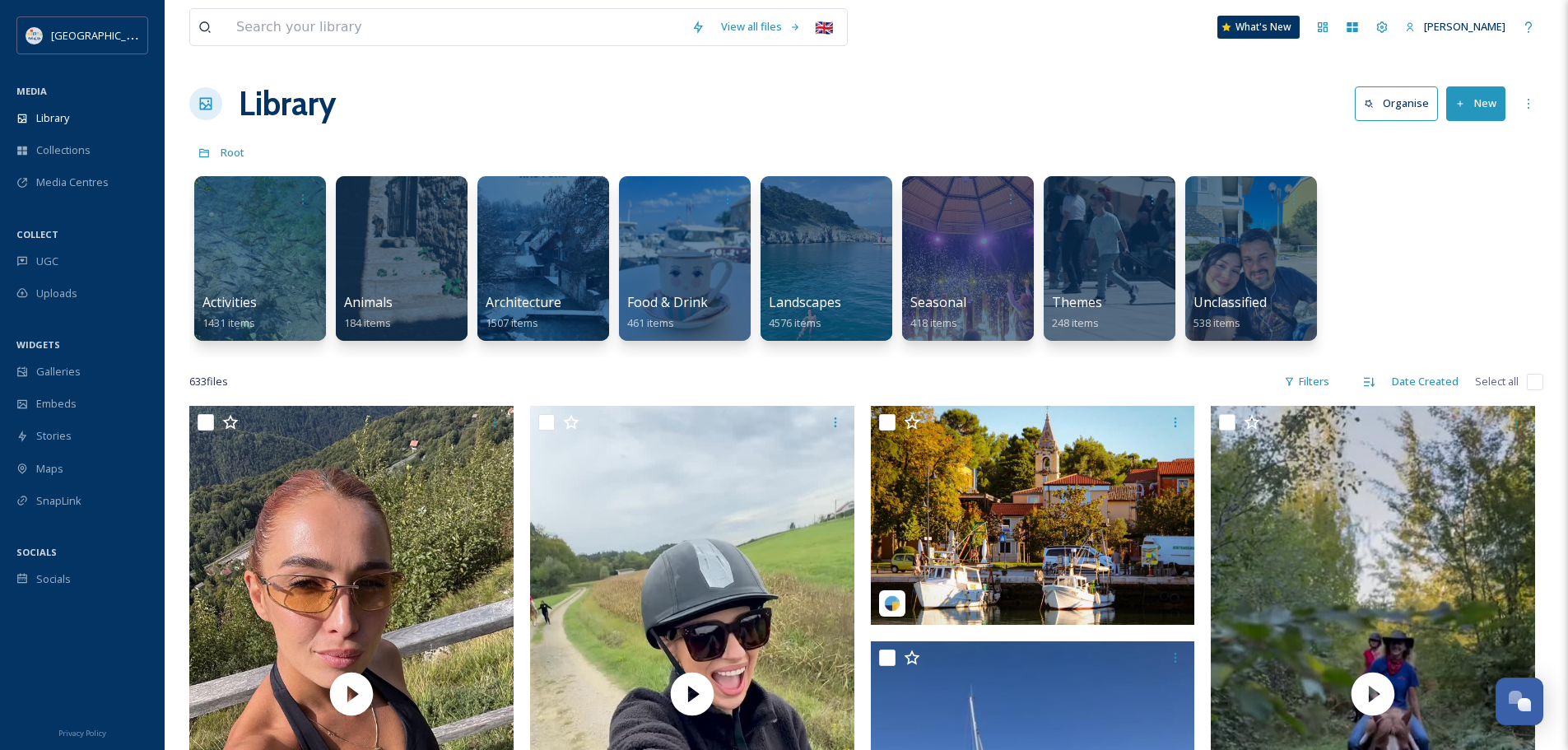
click at [460, 88] on div "Library Organise New" at bounding box center [866, 103] width 1354 height 49
